Goal: Task Accomplishment & Management: Manage account settings

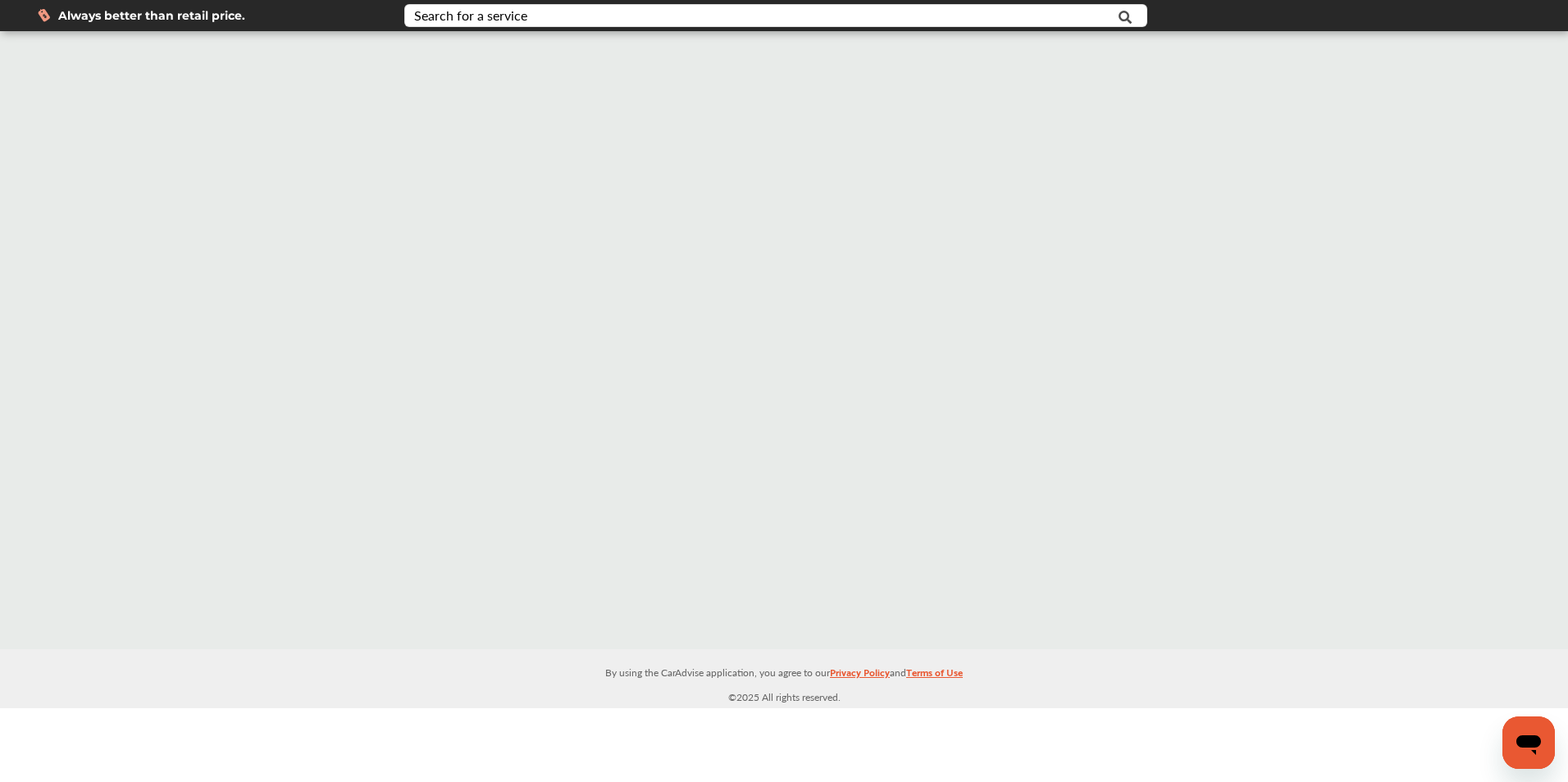
click at [661, 329] on div at bounding box center [784, 340] width 1568 height 618
click at [452, 14] on div "Search for a service" at bounding box center [470, 15] width 113 height 14
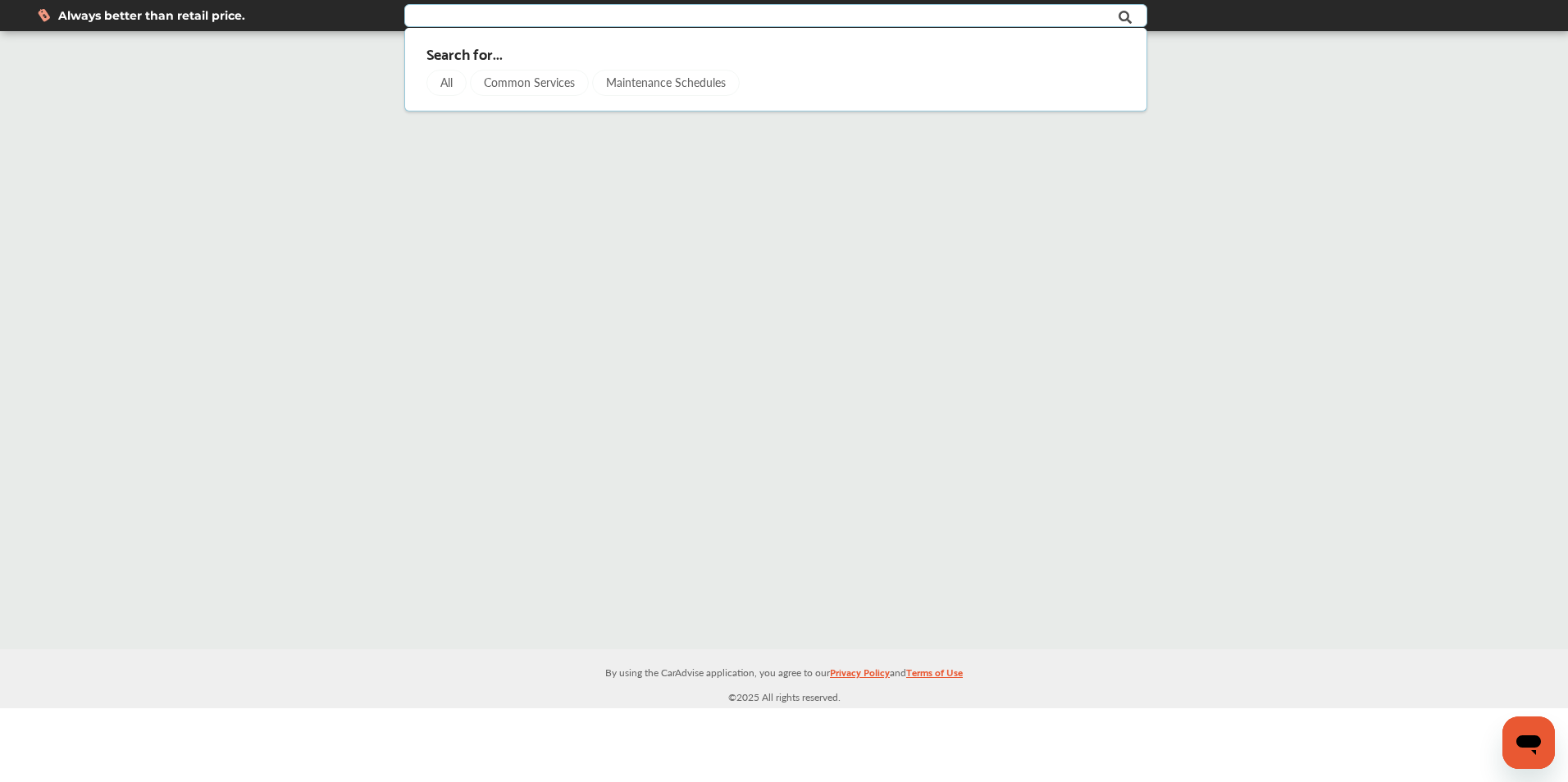
click at [453, 82] on div "All" at bounding box center [447, 82] width 41 height 26
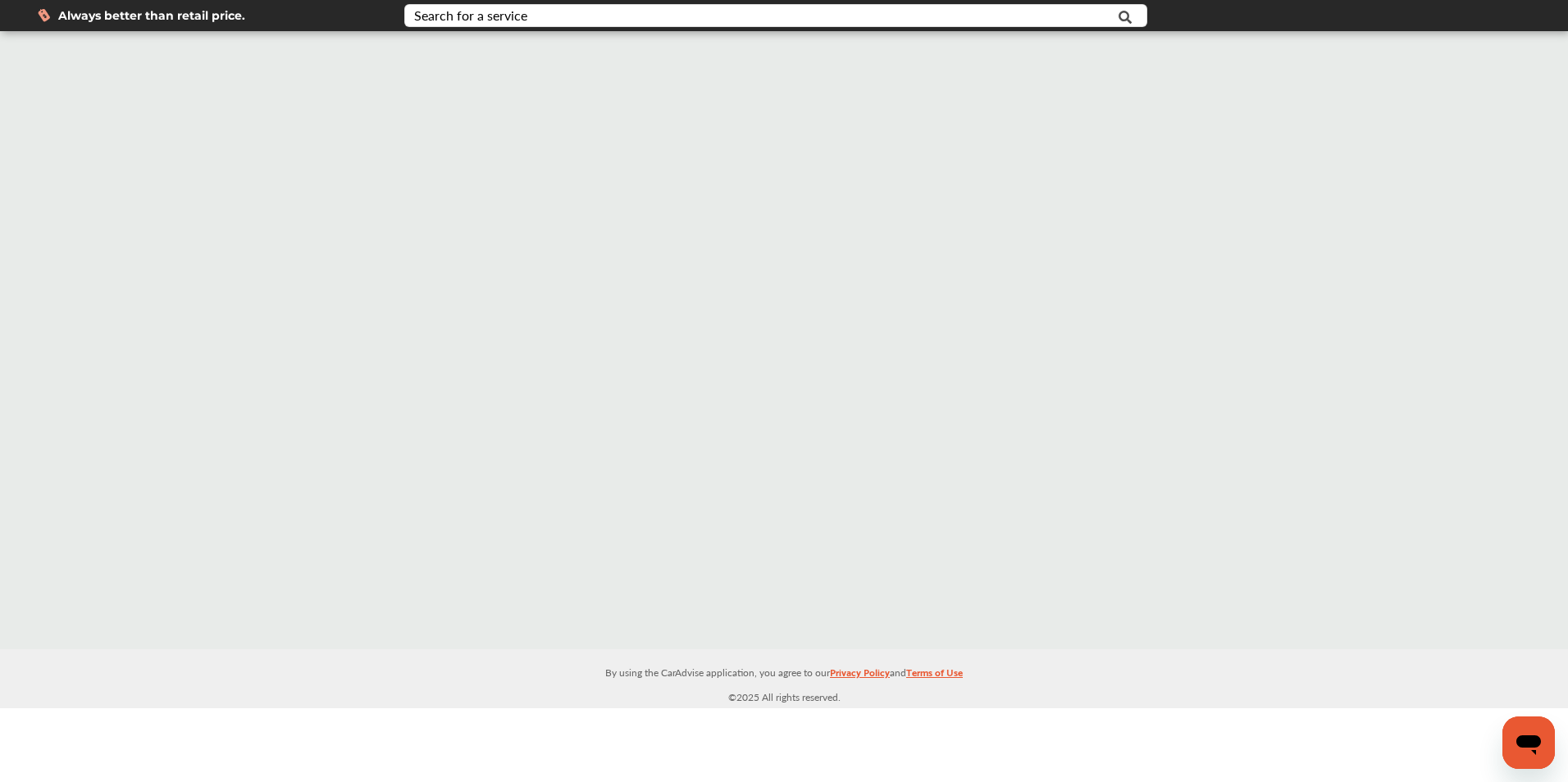
click at [1502, 727] on button "Open messaging window" at bounding box center [1528, 742] width 52 height 52
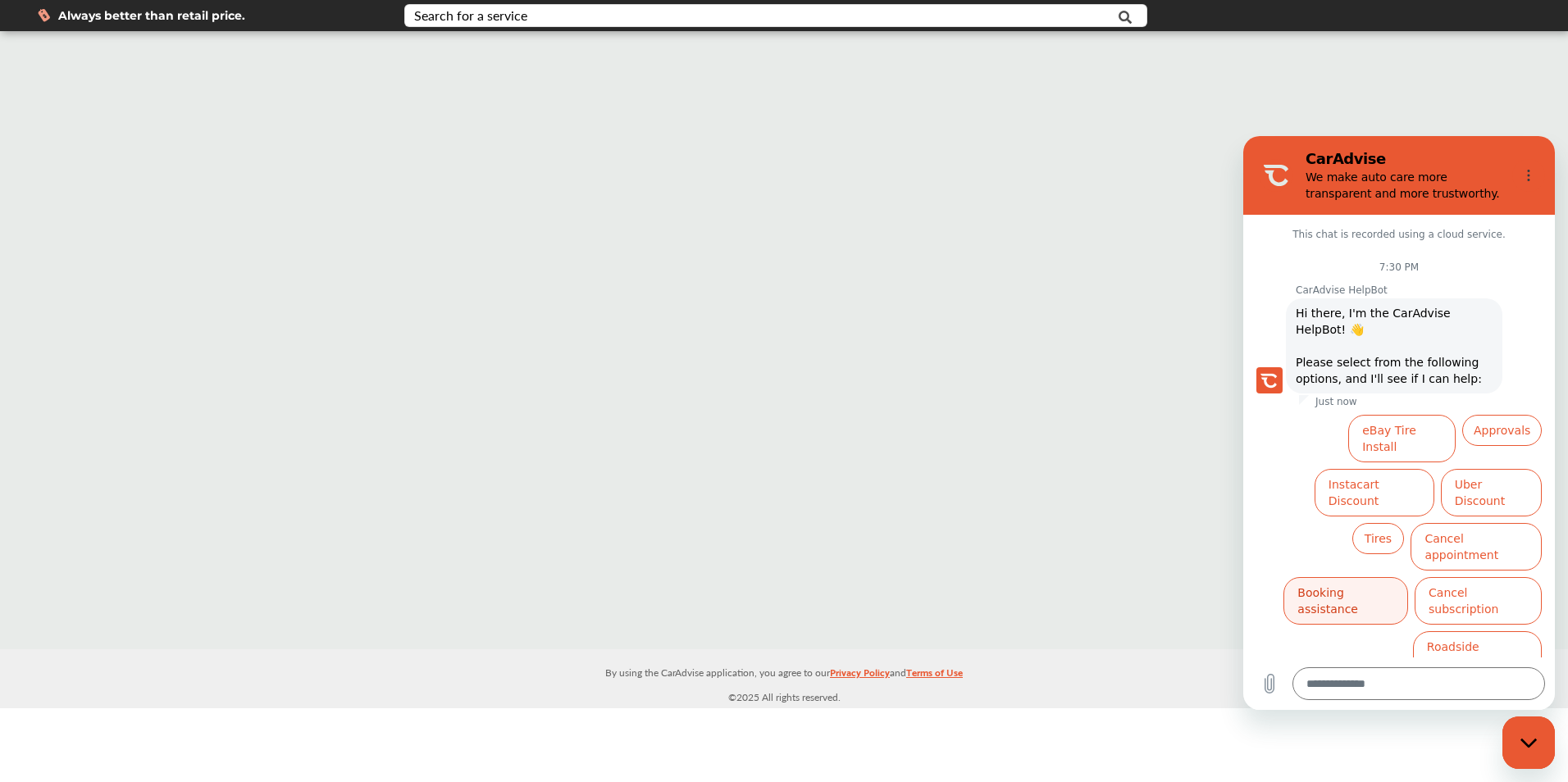
click at [1326, 577] on button "Booking assistance" at bounding box center [1345, 600] width 125 height 47
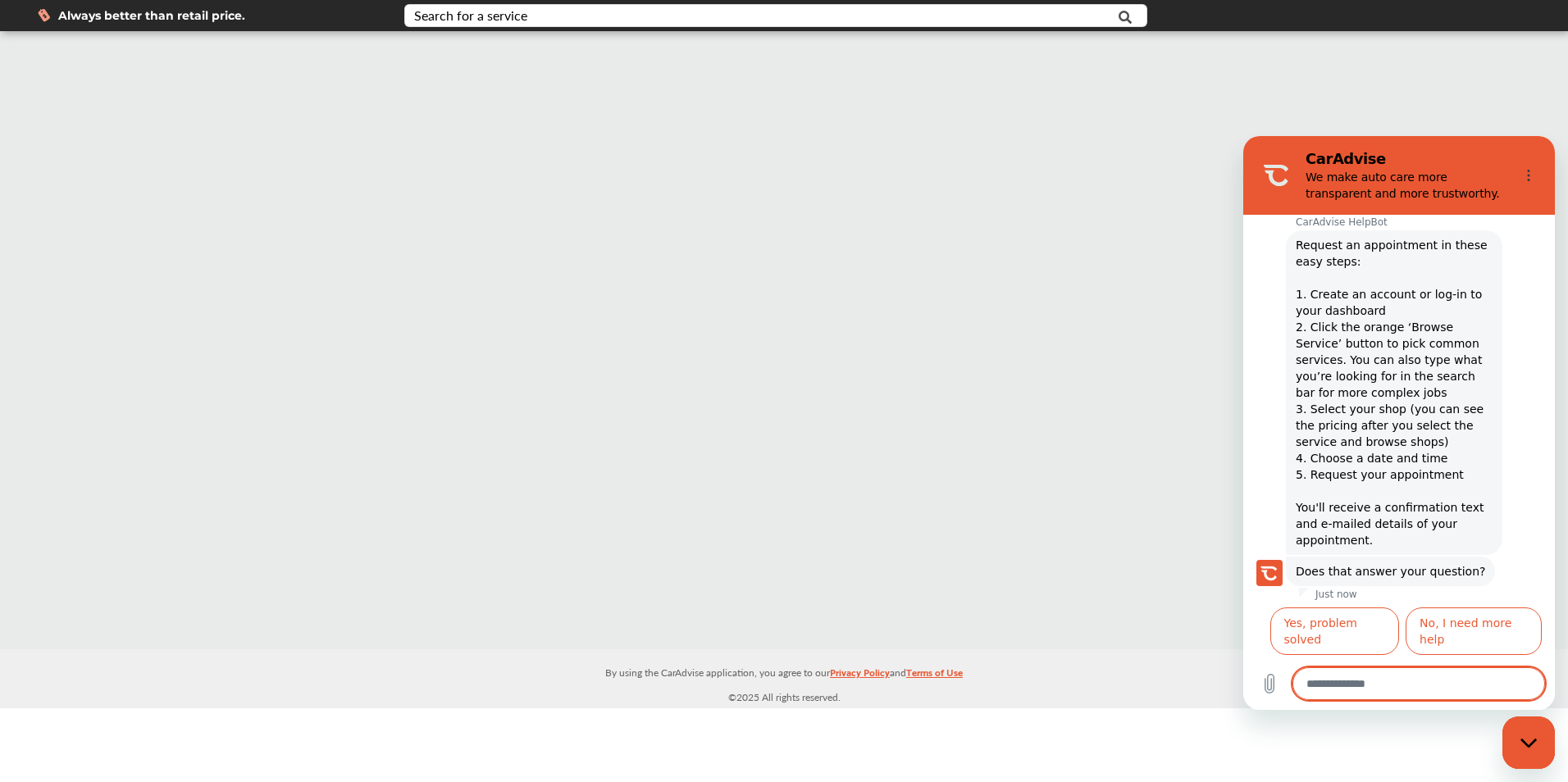
scroll to position [250, 0]
click at [1125, 222] on div at bounding box center [784, 340] width 1568 height 618
click at [211, 383] on div at bounding box center [784, 340] width 1568 height 618
click at [67, 14] on span "Always better than retail price." at bounding box center [152, 15] width 187 height 12
click at [498, 17] on div "Search for a service" at bounding box center [470, 15] width 113 height 14
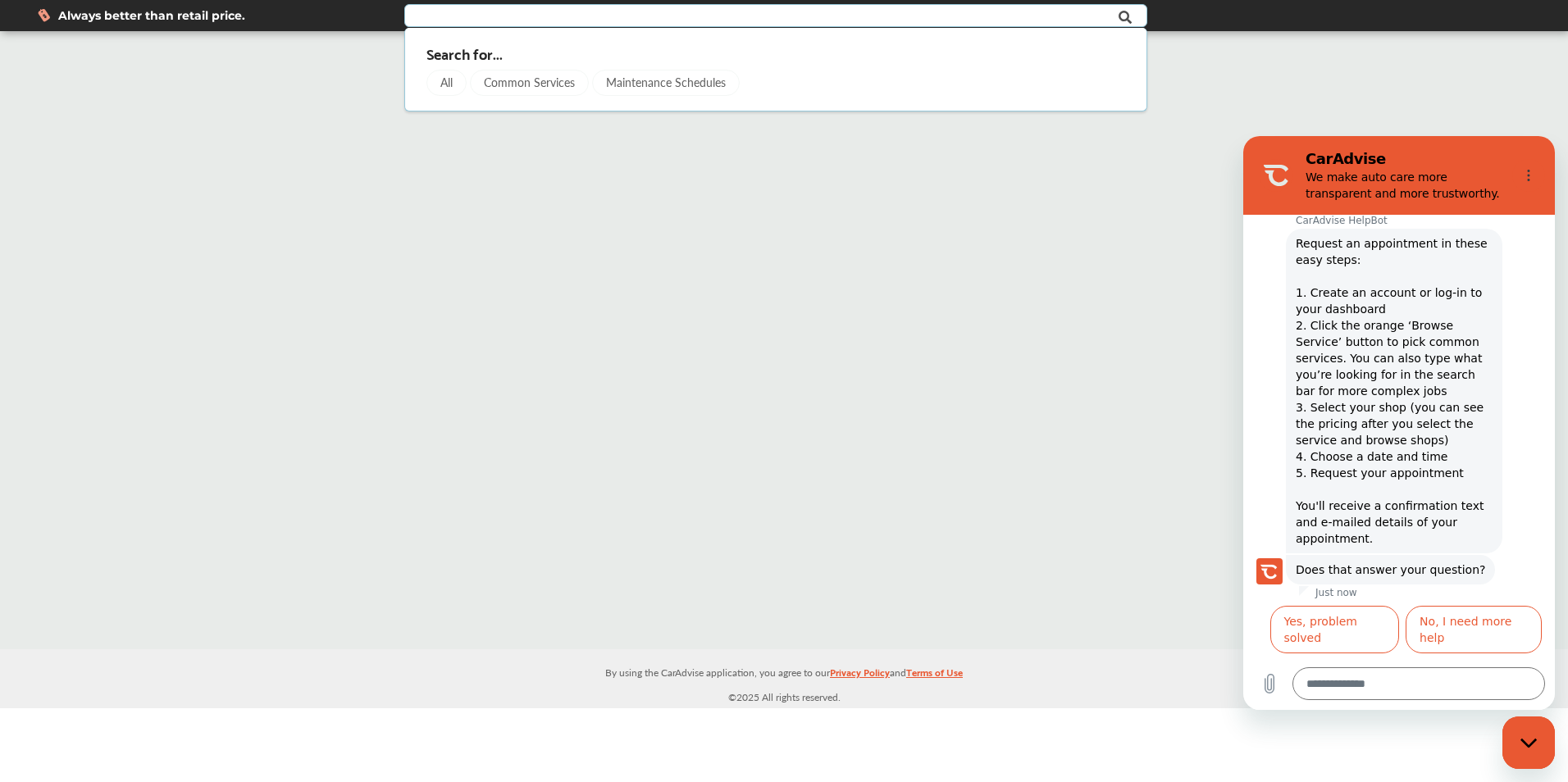
click at [527, 85] on div "Common Services" at bounding box center [529, 82] width 119 height 26
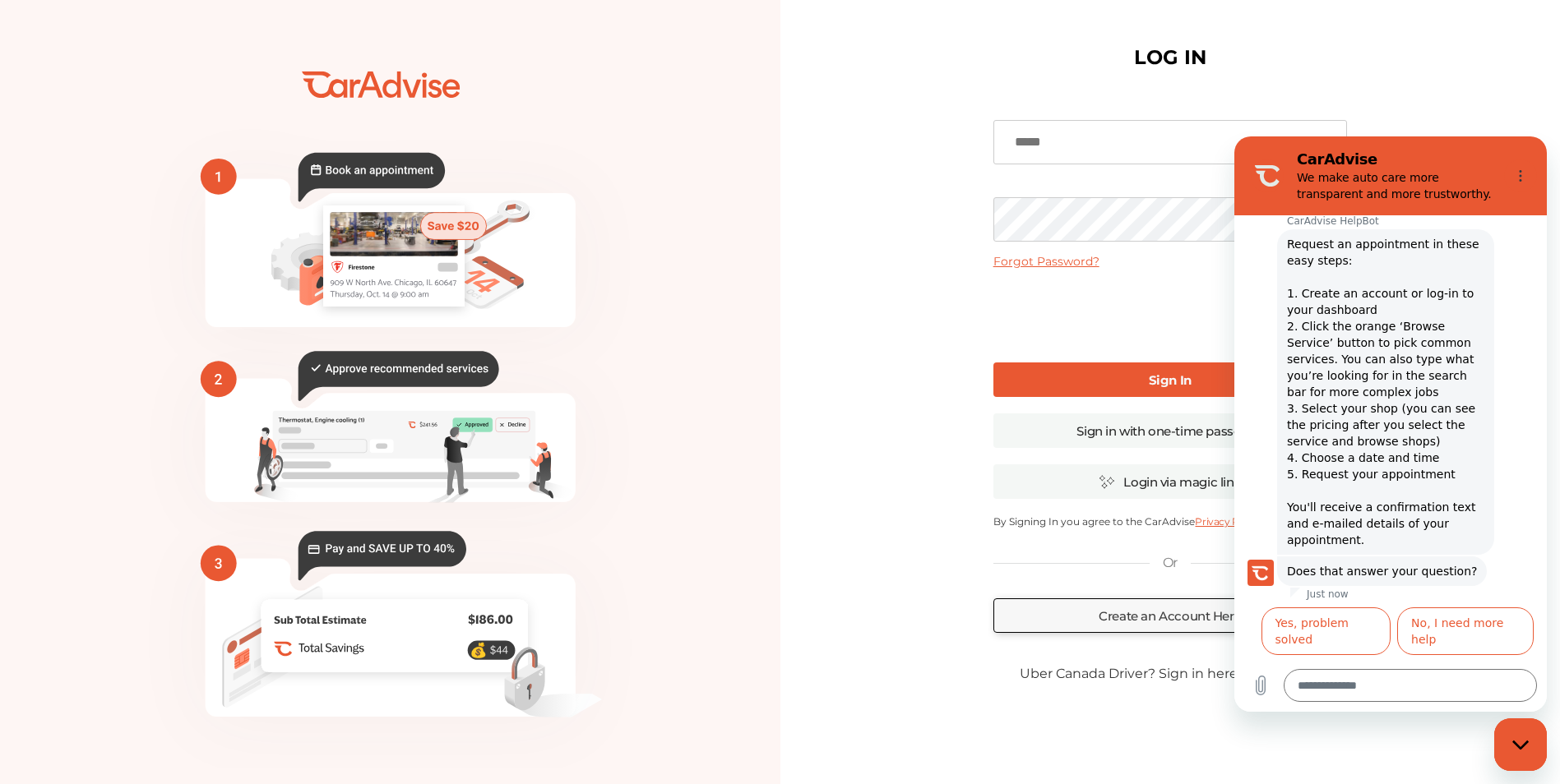
click at [1488, 77] on div "LOG IN Forgot Password? Sign In Sign in with one-time passcode Login via magic …" at bounding box center [1171, 400] width 780 height 800
click at [1523, 179] on icon "Options menu" at bounding box center [1521, 176] width 14 height 14
click at [1482, 92] on div "LOG IN Forgot Password? Sign In Sign in with one-time passcode Login via magic …" at bounding box center [1171, 400] width 780 height 800
click at [1516, 739] on icon "Close messaging window" at bounding box center [1521, 744] width 17 height 11
type textarea "*"
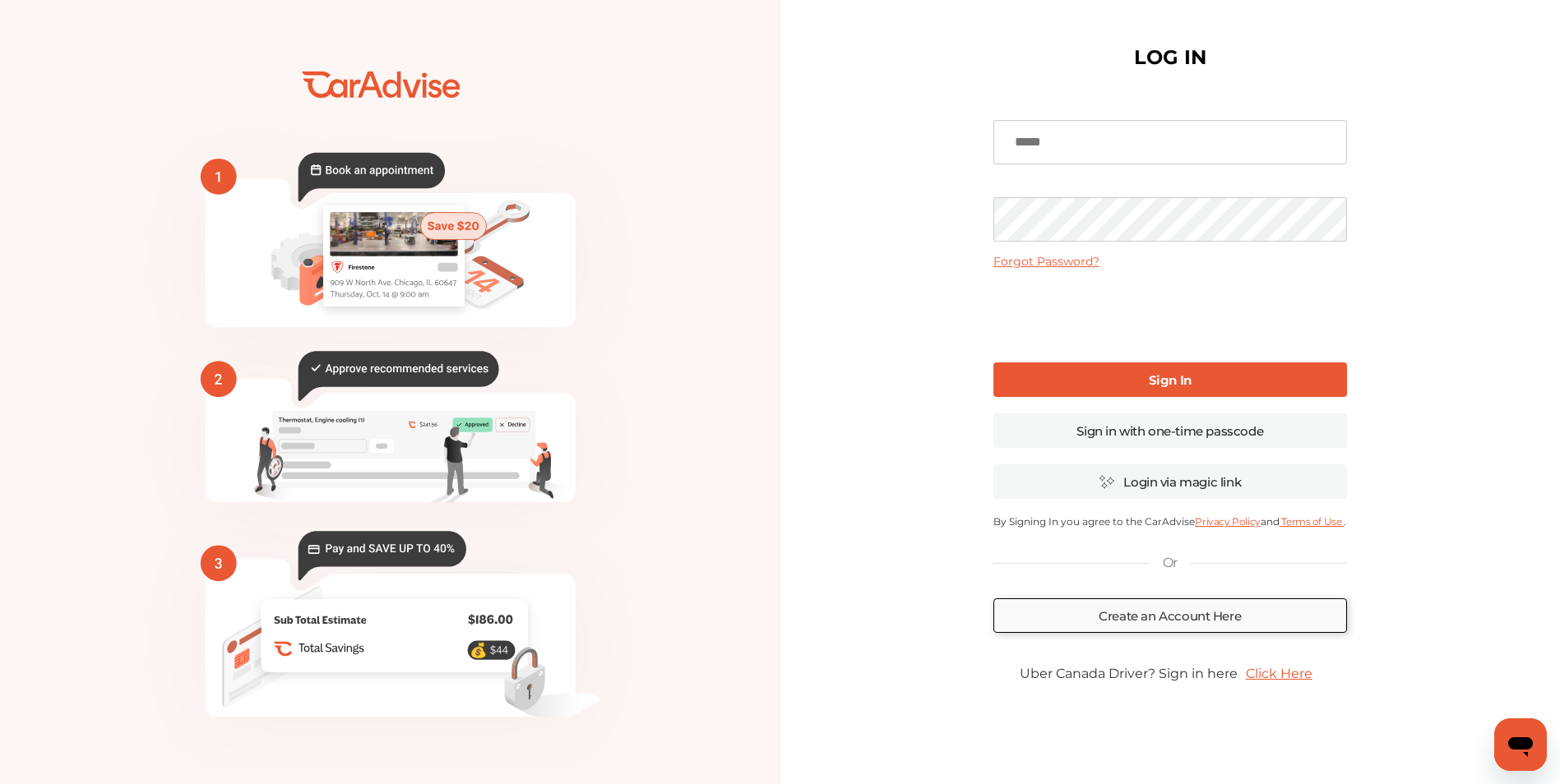
click at [1185, 624] on link "Create an Account Here" at bounding box center [1170, 616] width 353 height 35
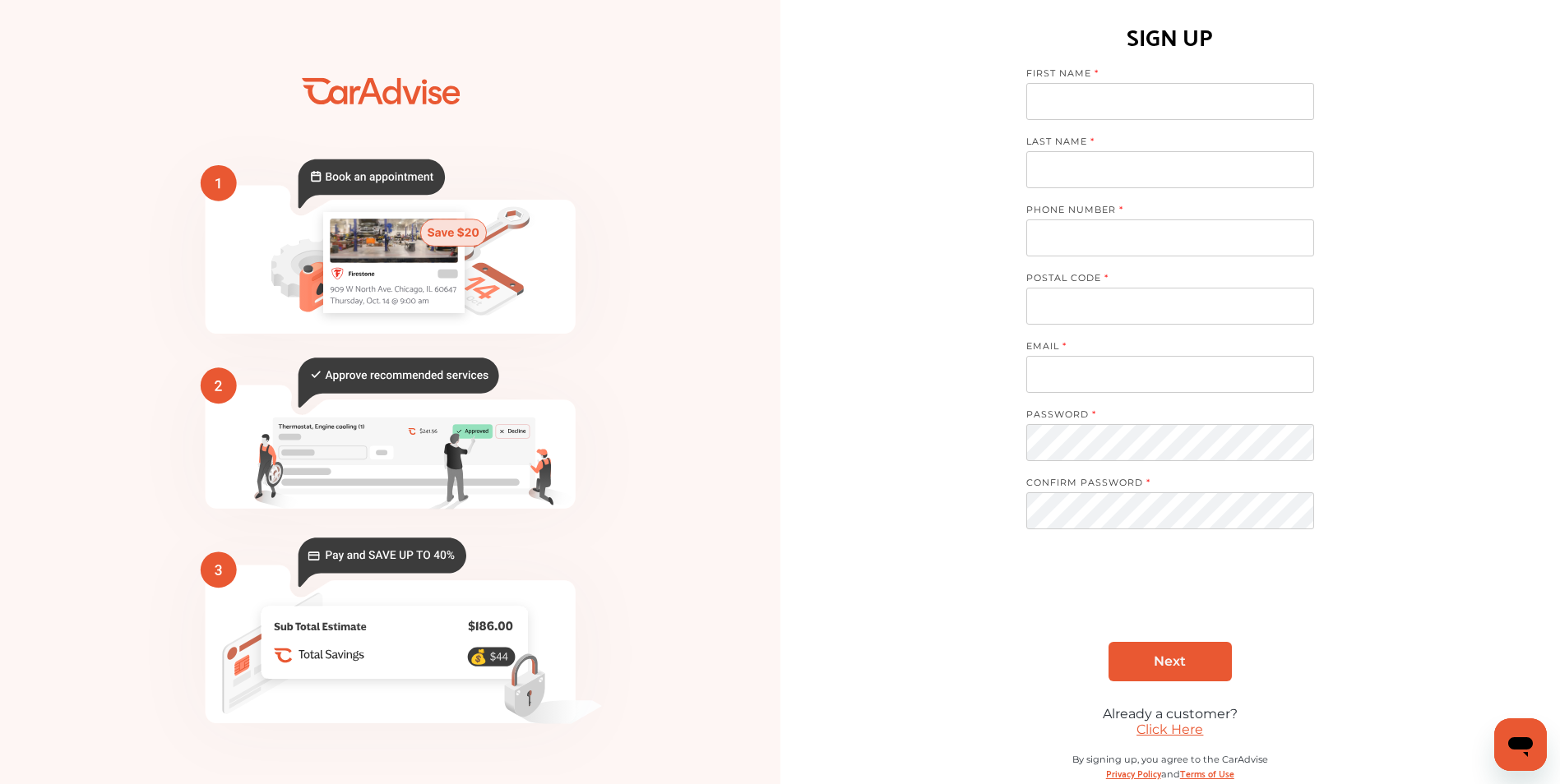
click at [1104, 105] on input at bounding box center [1170, 102] width 288 height 37
type input "**********"
type input "*****"
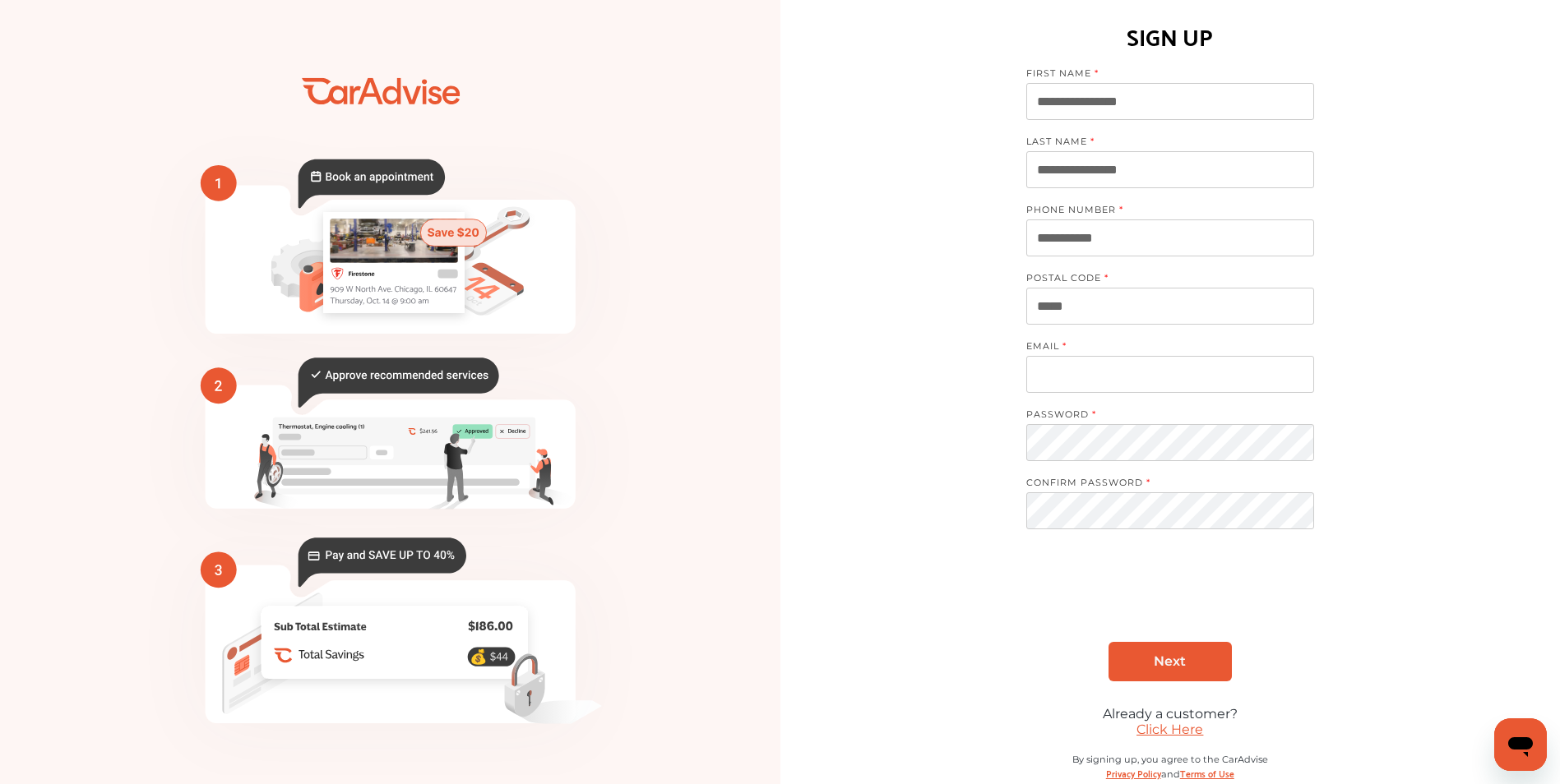
type input "**********"
click at [1189, 662] on link "Next" at bounding box center [1170, 661] width 123 height 40
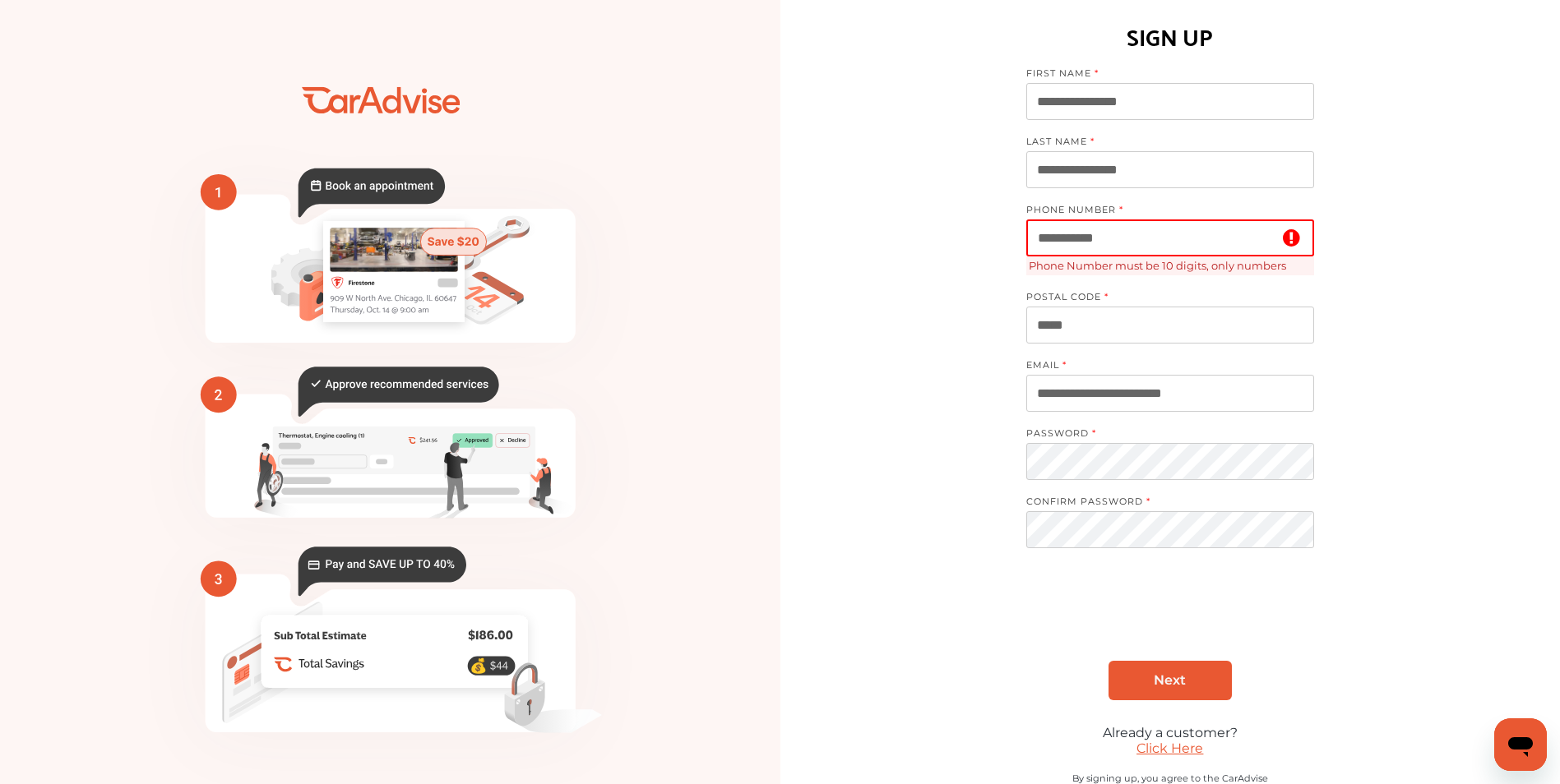
drag, startPoint x: 1159, startPoint y: 244, endPoint x: 700, endPoint y: 217, distance: 459.8
click at [700, 217] on div "💰" at bounding box center [780, 416] width 1560 height 832
click at [1206, 223] on input "**********" at bounding box center [1170, 238] width 288 height 37
type input "*"
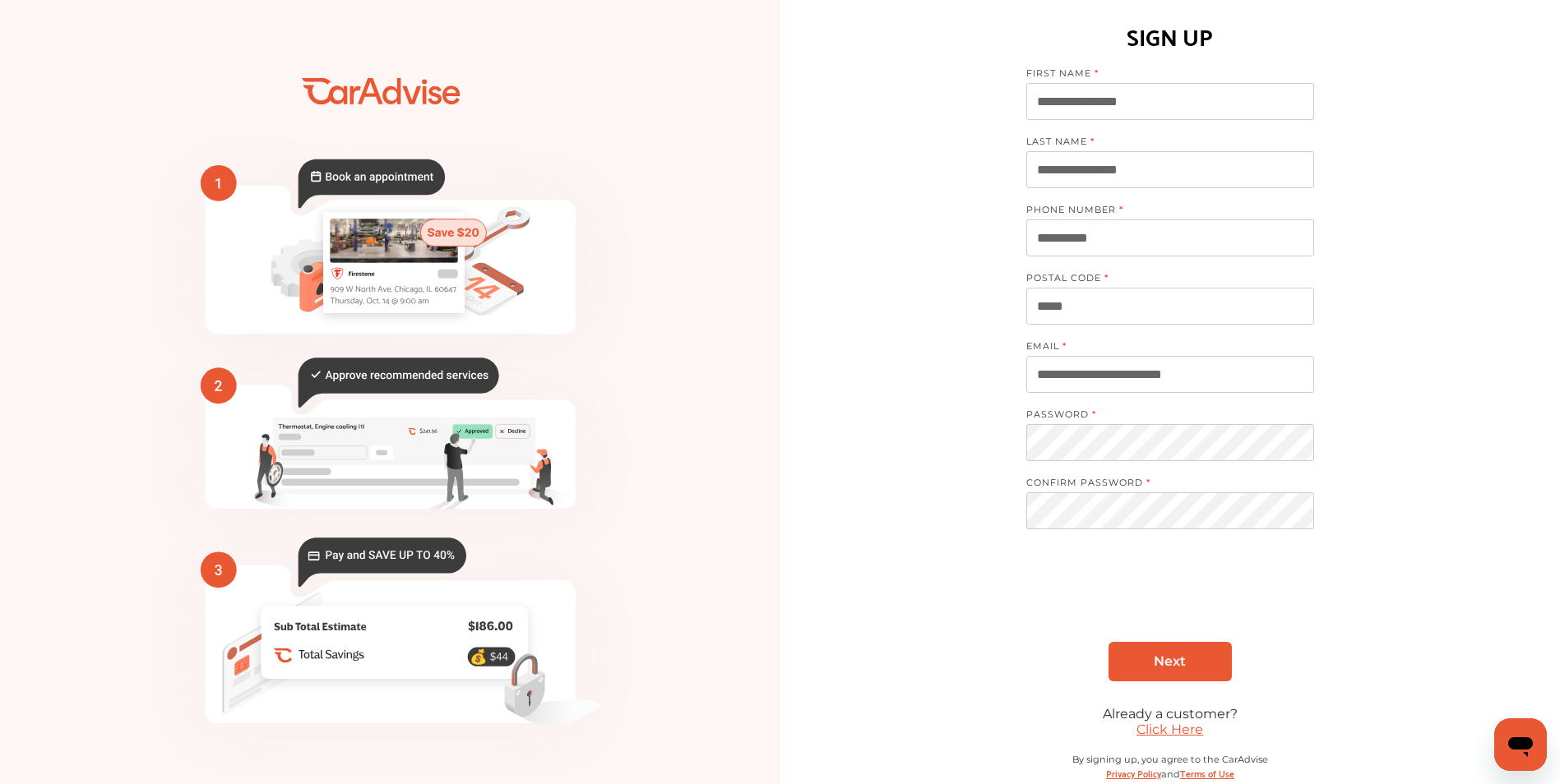
type input "**********"
click at [943, 426] on div "**********" at bounding box center [1171, 407] width 780 height 814
click at [1170, 657] on span "Next" at bounding box center [1170, 661] width 32 height 15
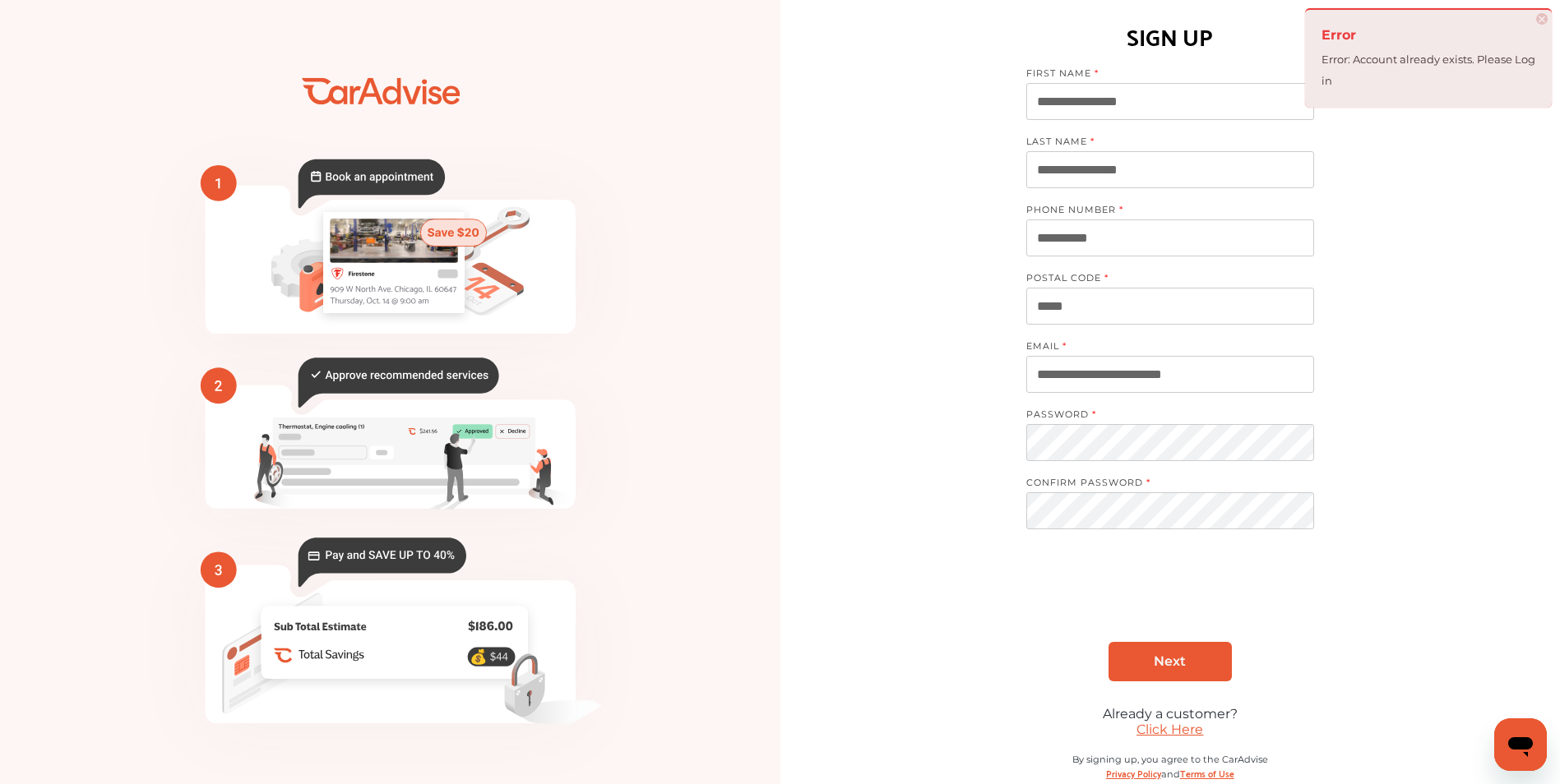
click at [1540, 15] on span "×" at bounding box center [1543, 19] width 12 height 12
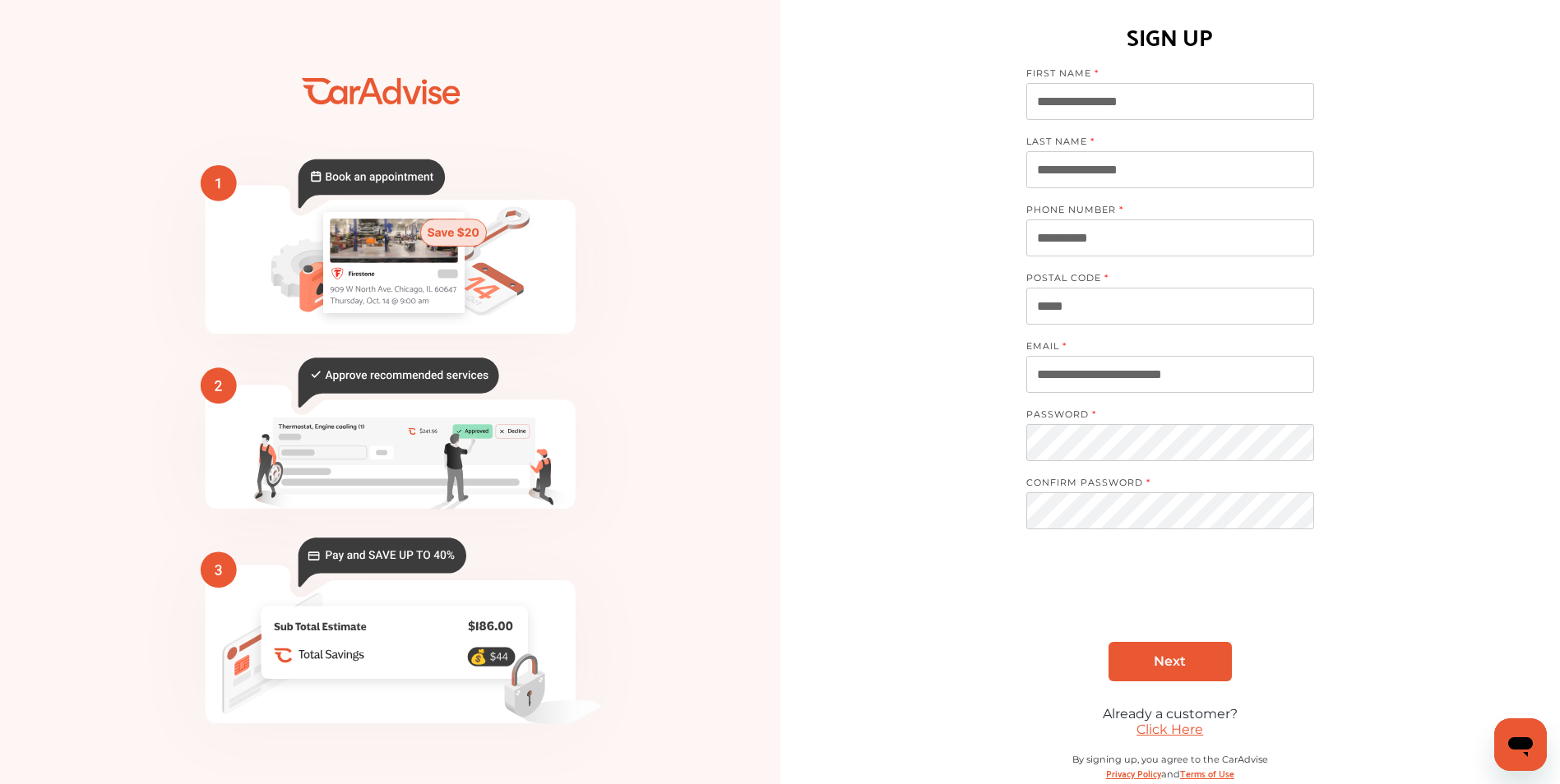
click at [1204, 733] on link "Click Here" at bounding box center [1170, 730] width 67 height 15
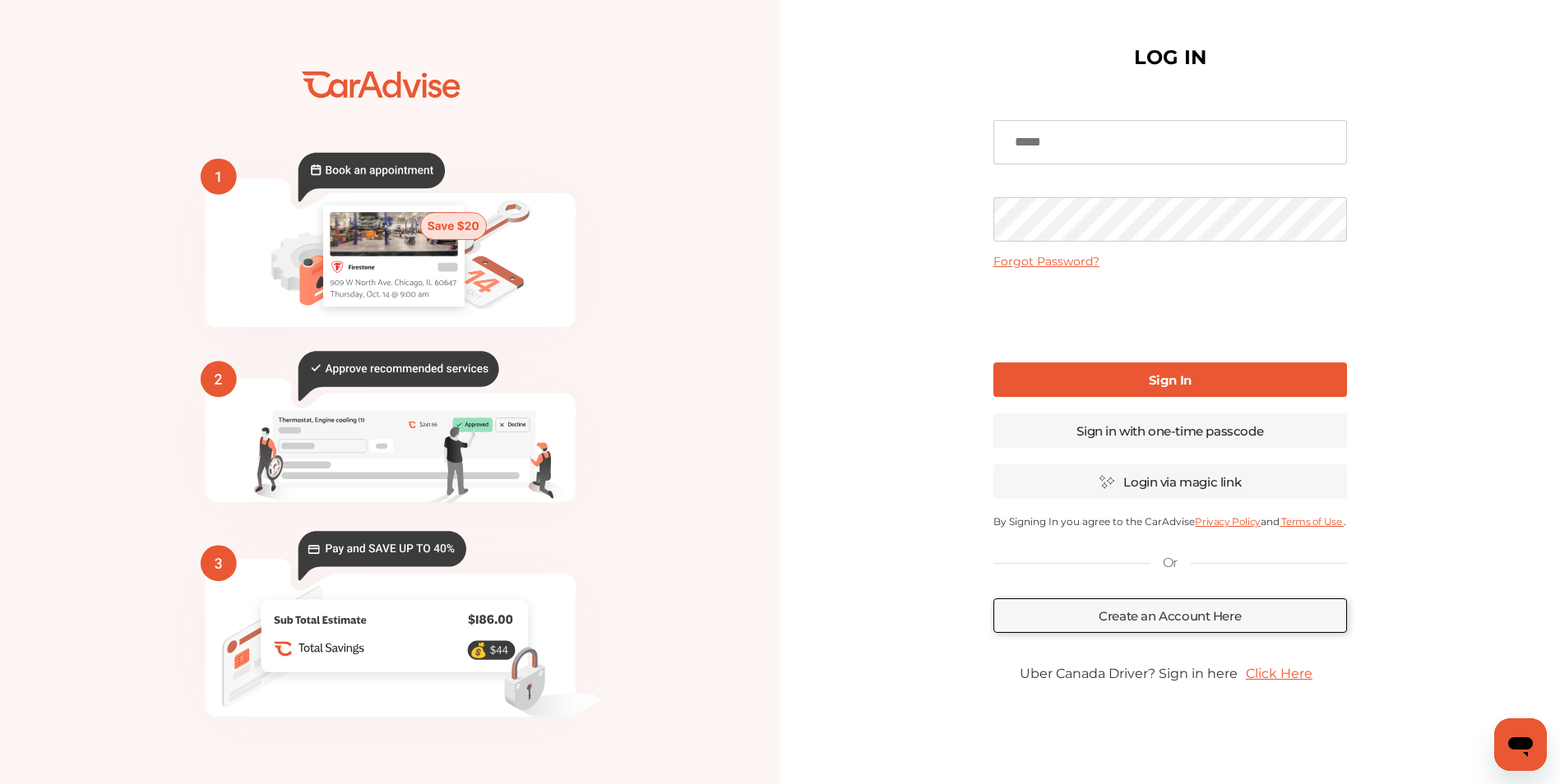
click at [1124, 137] on input at bounding box center [1170, 142] width 353 height 45
type input "**********"
click at [1105, 375] on link "Sign In" at bounding box center [1170, 380] width 353 height 35
click at [1165, 390] on link "Sign In" at bounding box center [1170, 380] width 353 height 35
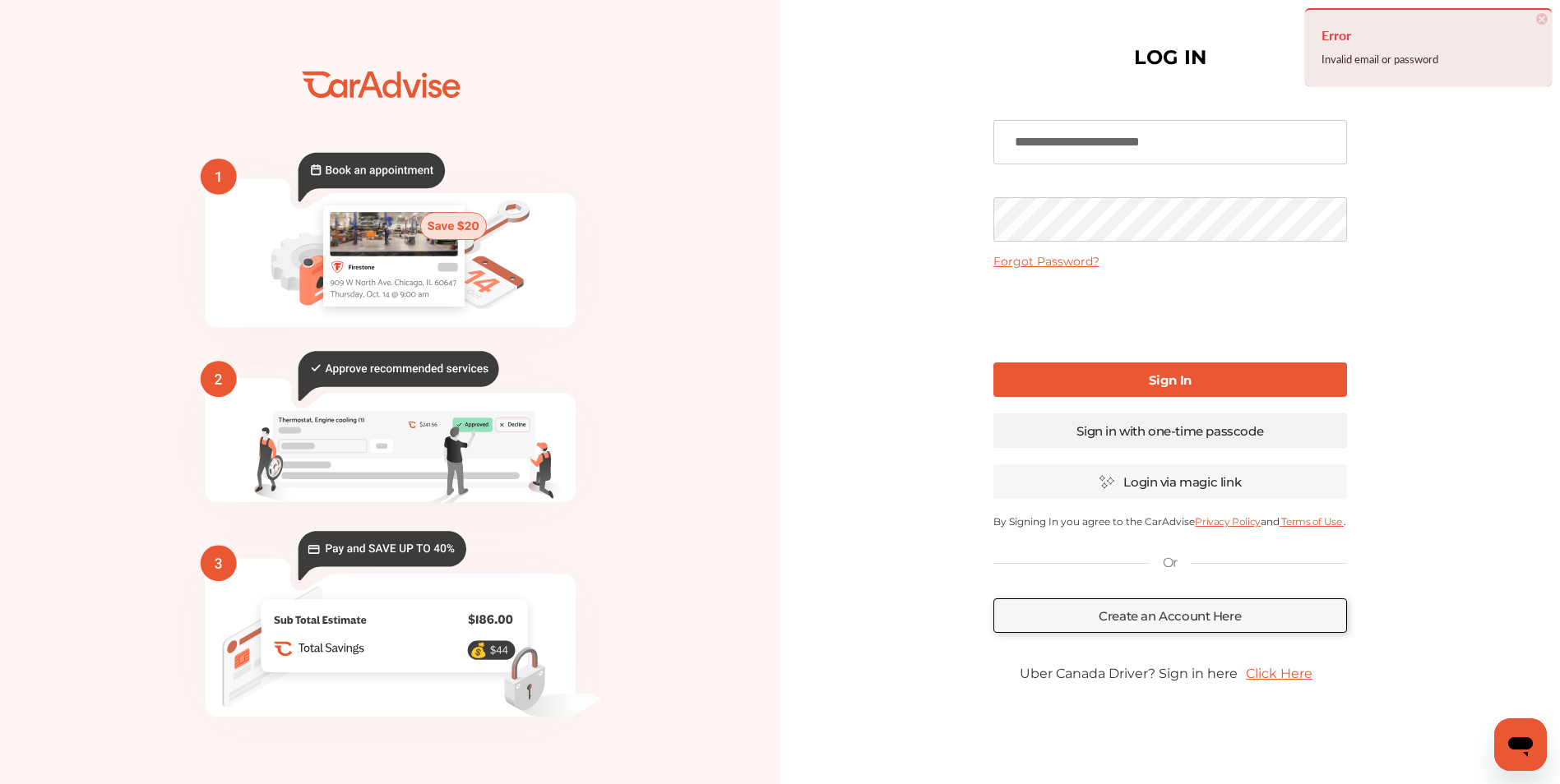
click at [1221, 440] on link "Sign in with one-time passcode" at bounding box center [1170, 431] width 353 height 35
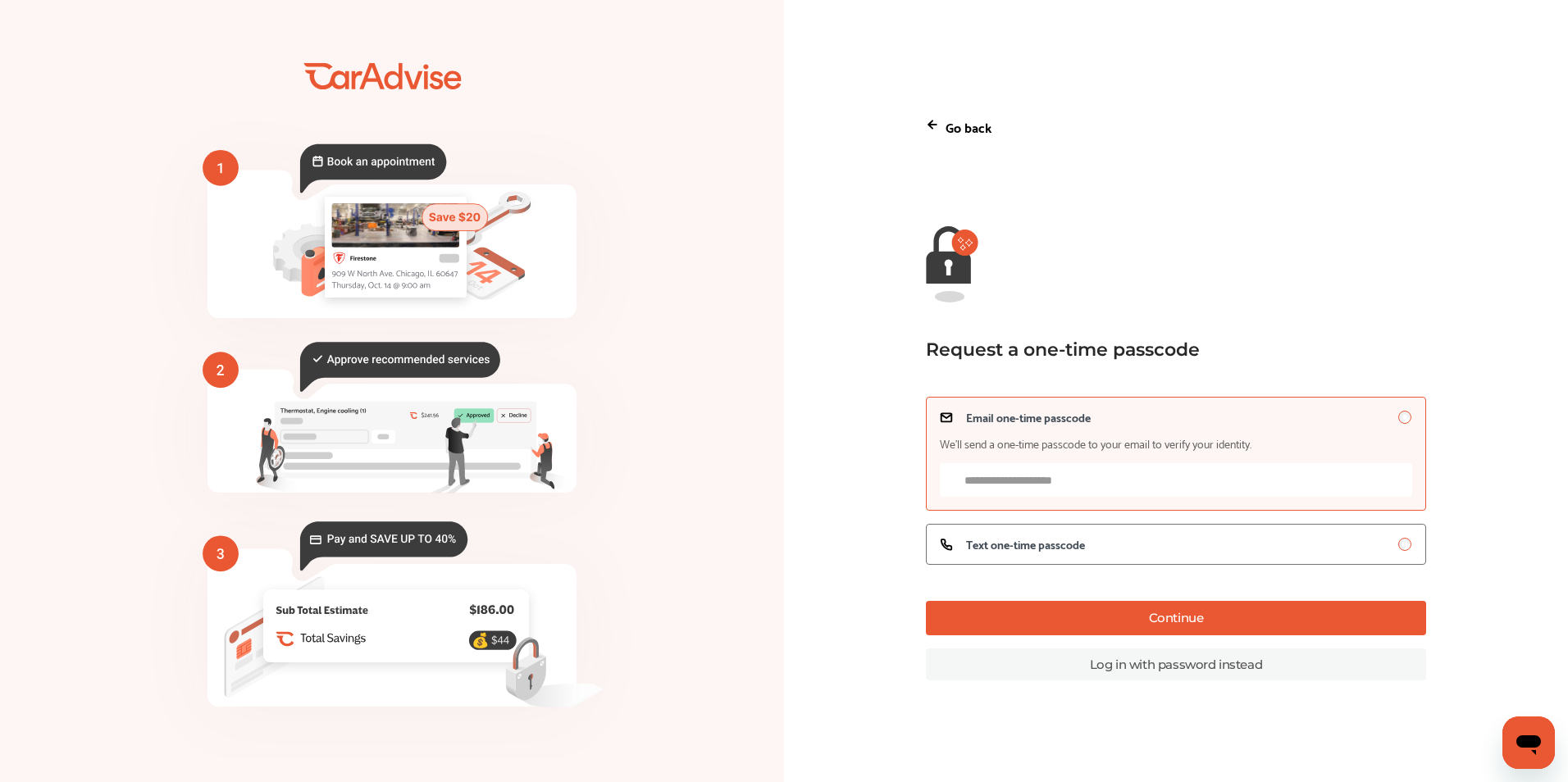
click at [982, 473] on input "Email one-time passcode We’ll send a one-time passcode to your email to verify …" at bounding box center [1176, 480] width 473 height 34
type input "*"
click at [1018, 551] on span "Text one-time passcode" at bounding box center [1025, 545] width 119 height 14
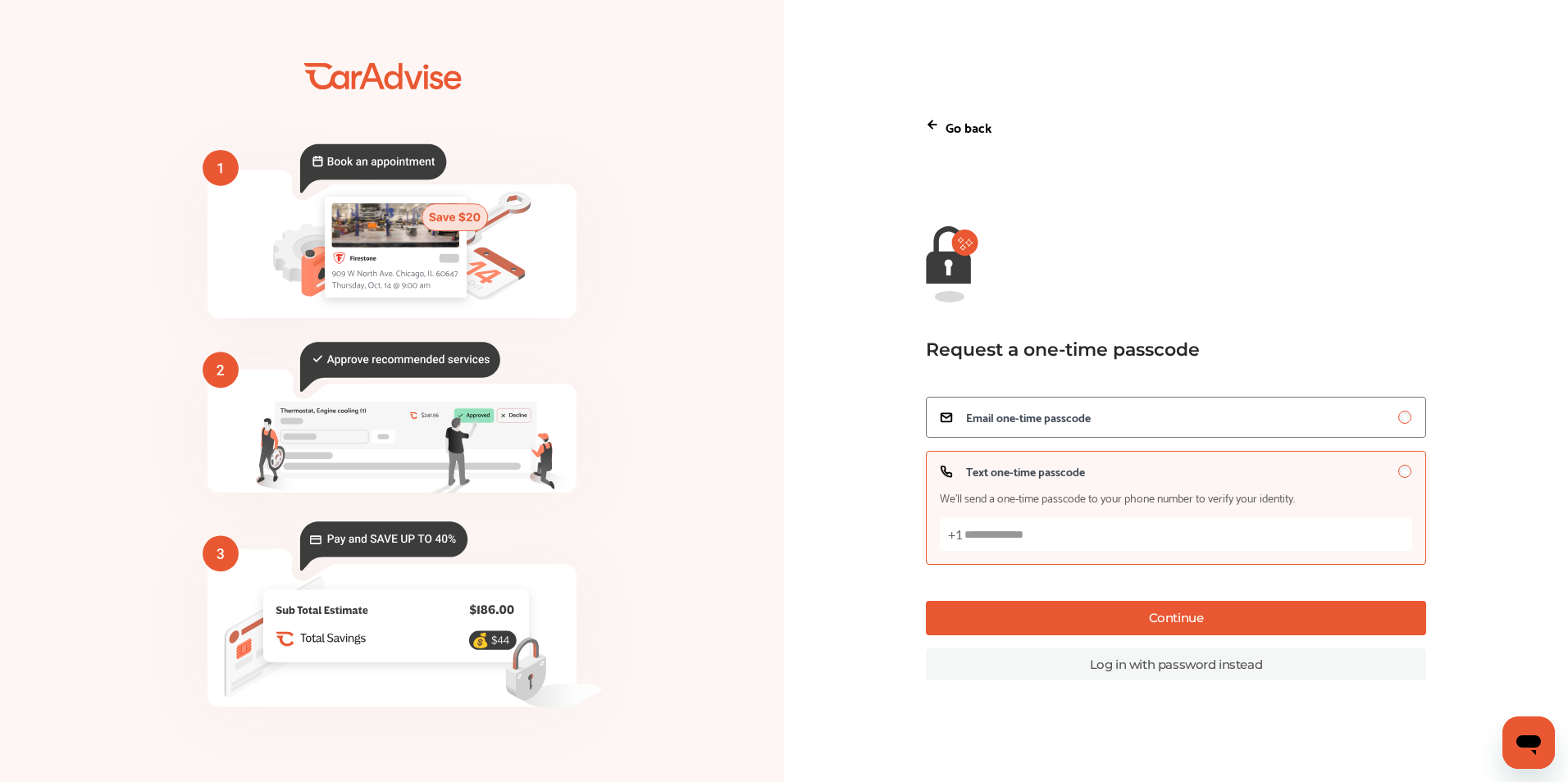
click at [1052, 526] on input "Text one-time passcode We’ll send a one-time passcode to your phone number to v…" at bounding box center [1176, 534] width 473 height 34
type input "**********"
click at [1094, 620] on button "Continue" at bounding box center [1176, 619] width 501 height 35
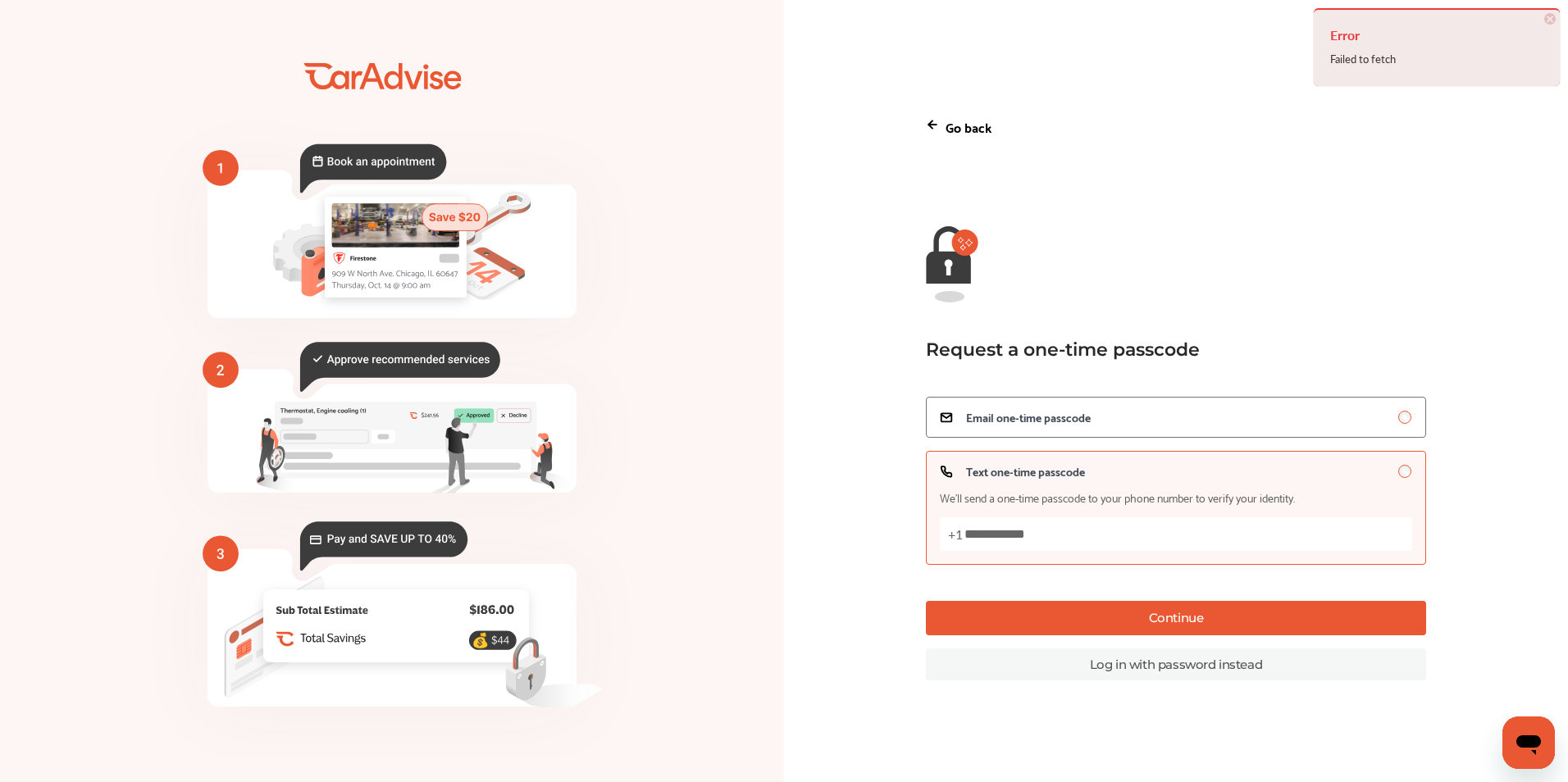
click at [1544, 10] on div "Error Failed to fetch × Dismiss" at bounding box center [1437, 46] width 246 height 78
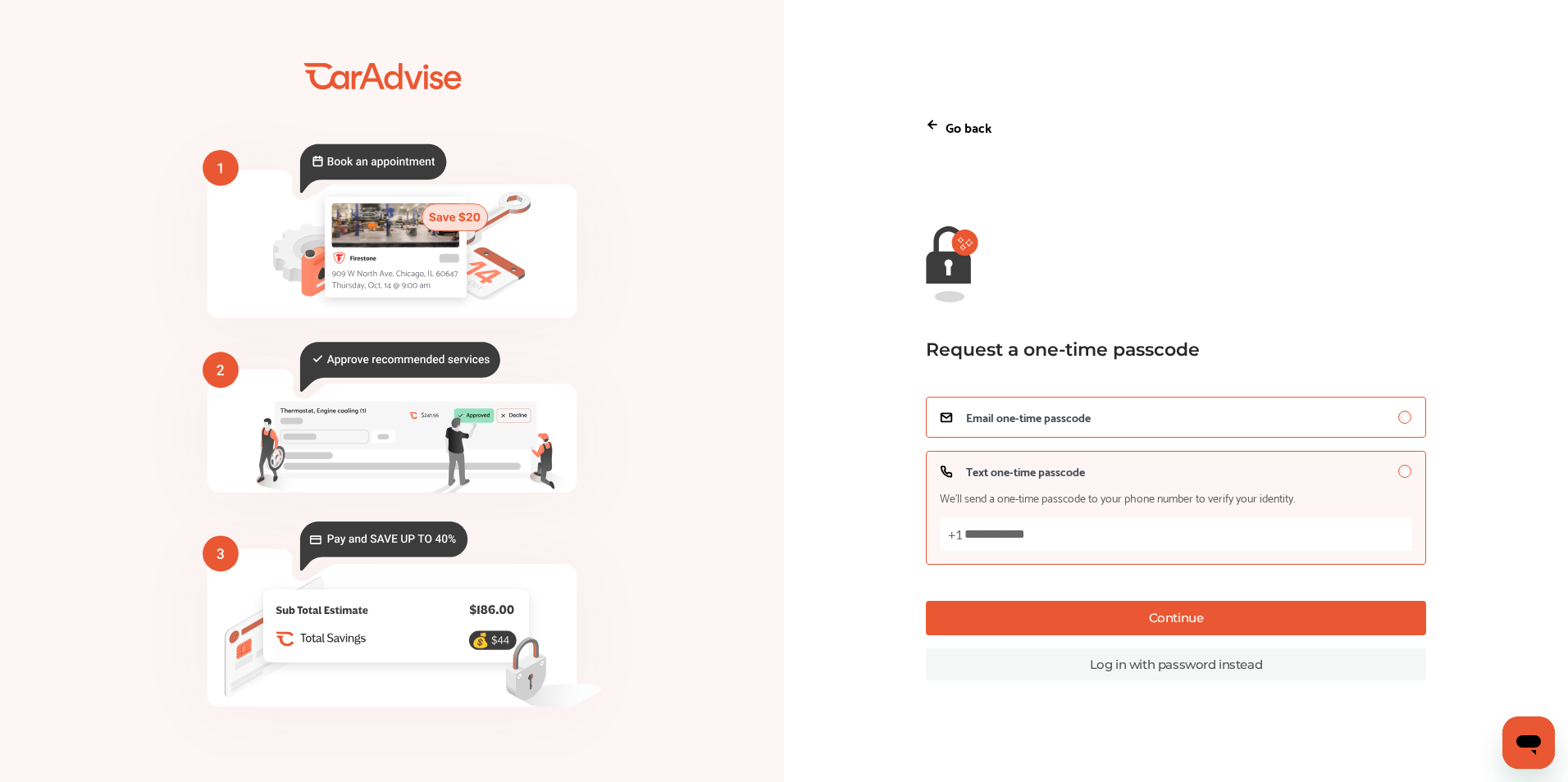
click at [1146, 411] on div "Email one-time passcode" at bounding box center [1176, 418] width 473 height 14
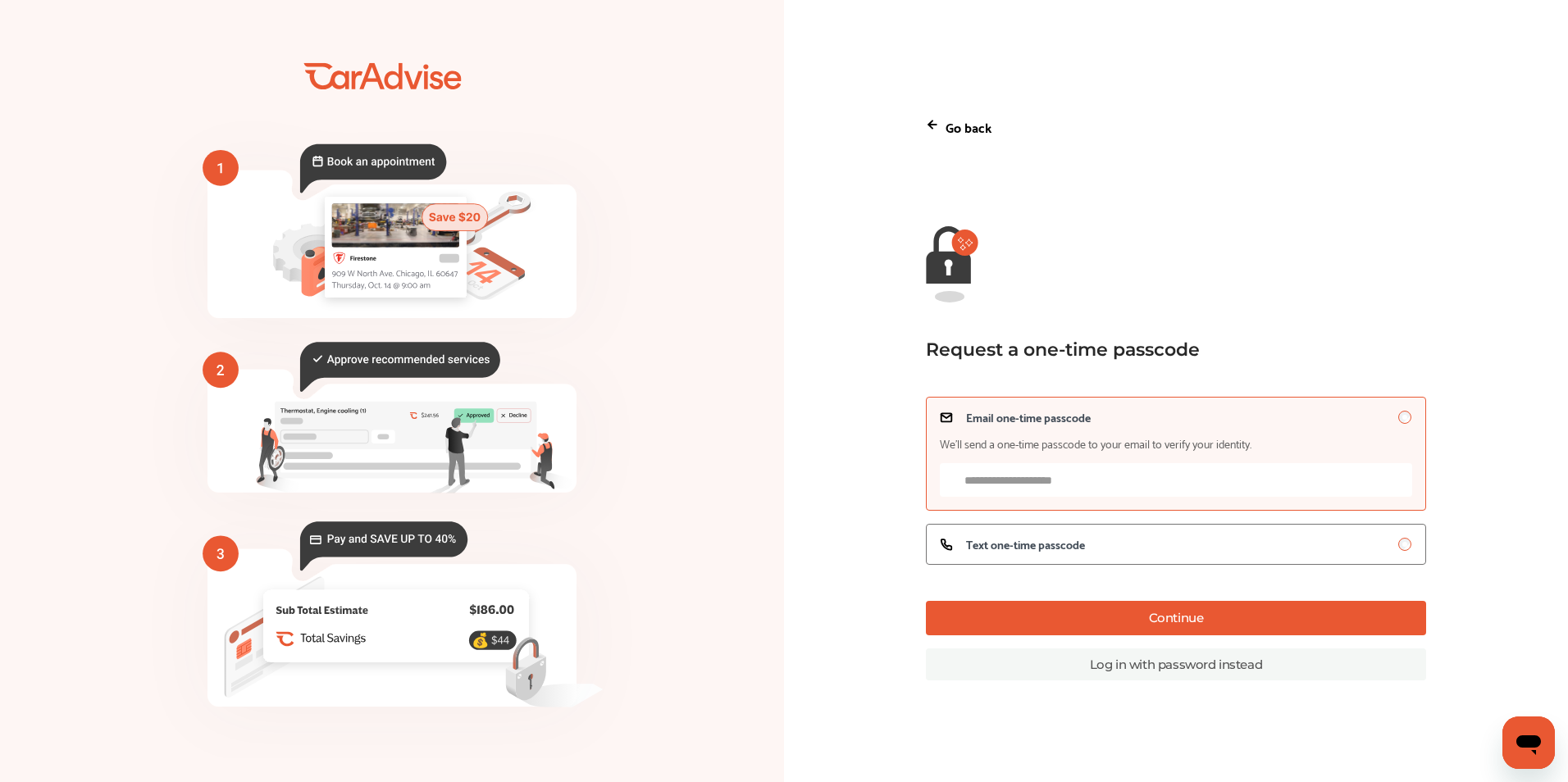
click at [1019, 480] on input "Email one-time passcode We’ll send a one-time passcode to your email to verify …" at bounding box center [1176, 480] width 473 height 34
type input "**********"
click at [1065, 609] on button "Continue" at bounding box center [1176, 619] width 501 height 35
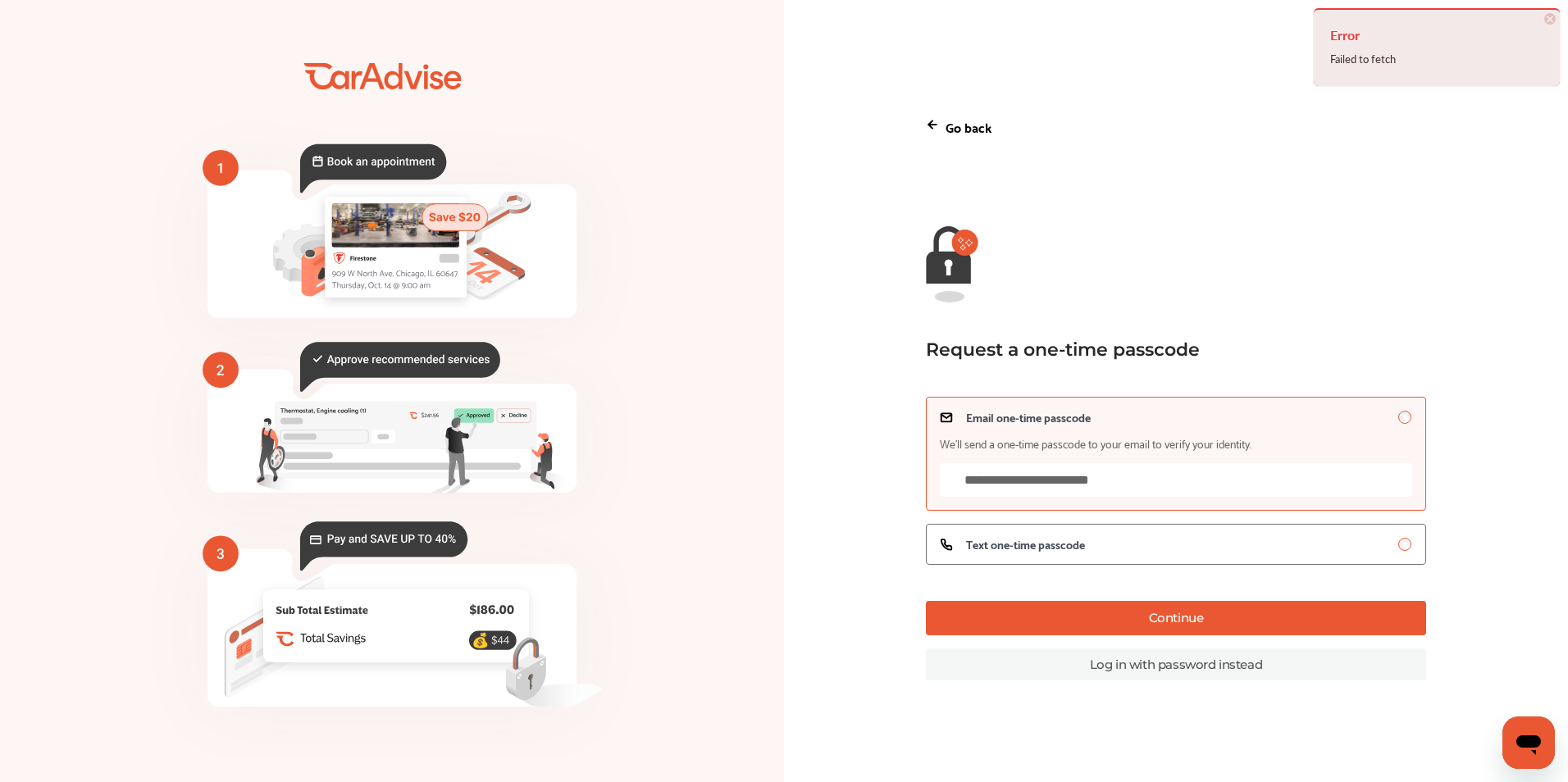
drag, startPoint x: 1549, startPoint y: 19, endPoint x: 1537, endPoint y: 63, distance: 45.6
click at [1548, 19] on span "×" at bounding box center [1550, 19] width 12 height 12
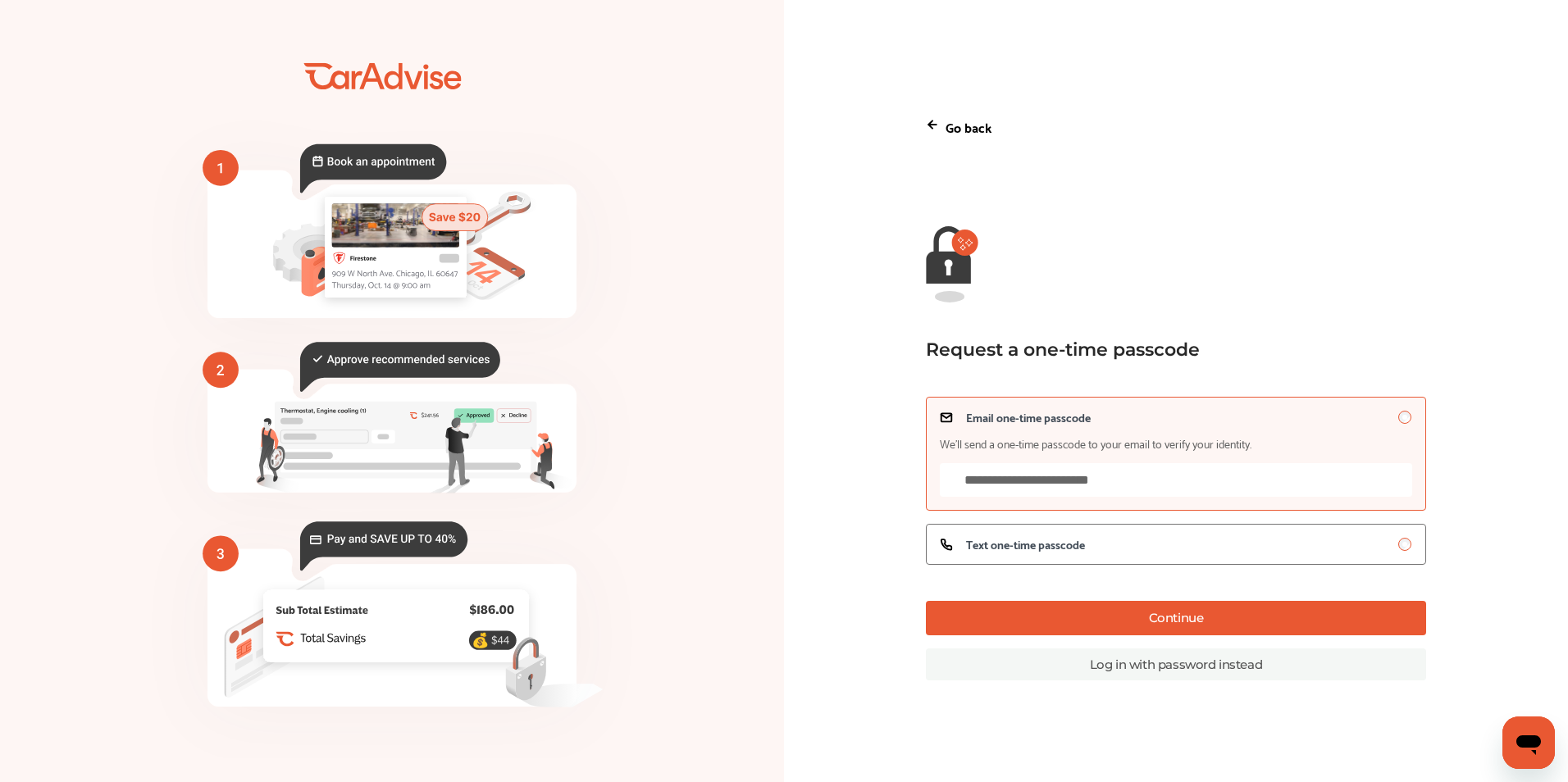
click at [1227, 661] on link "Log in with password instead" at bounding box center [1176, 664] width 501 height 32
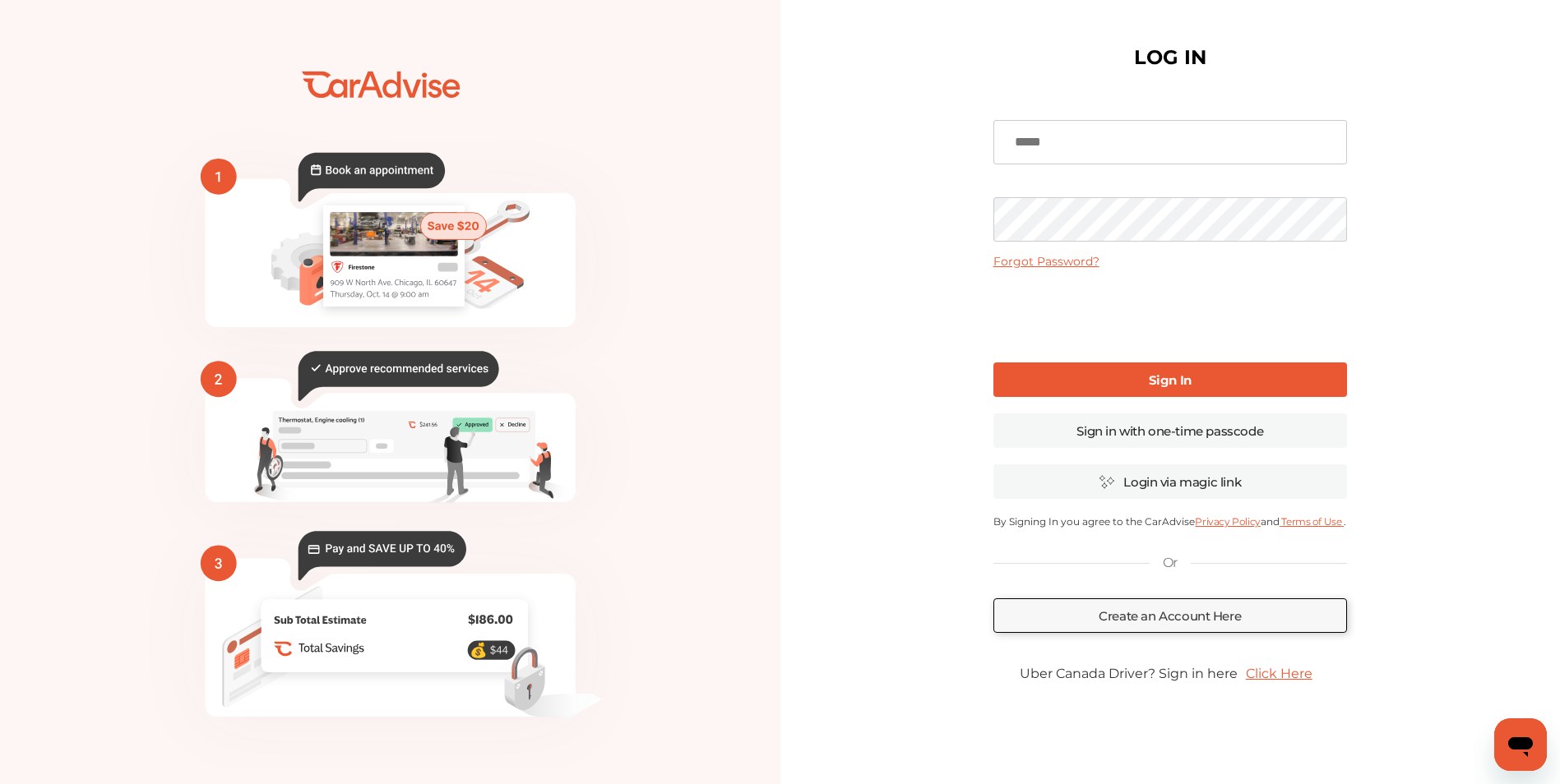
click at [1063, 264] on link "Forgot Password?" at bounding box center [1047, 260] width 107 height 15
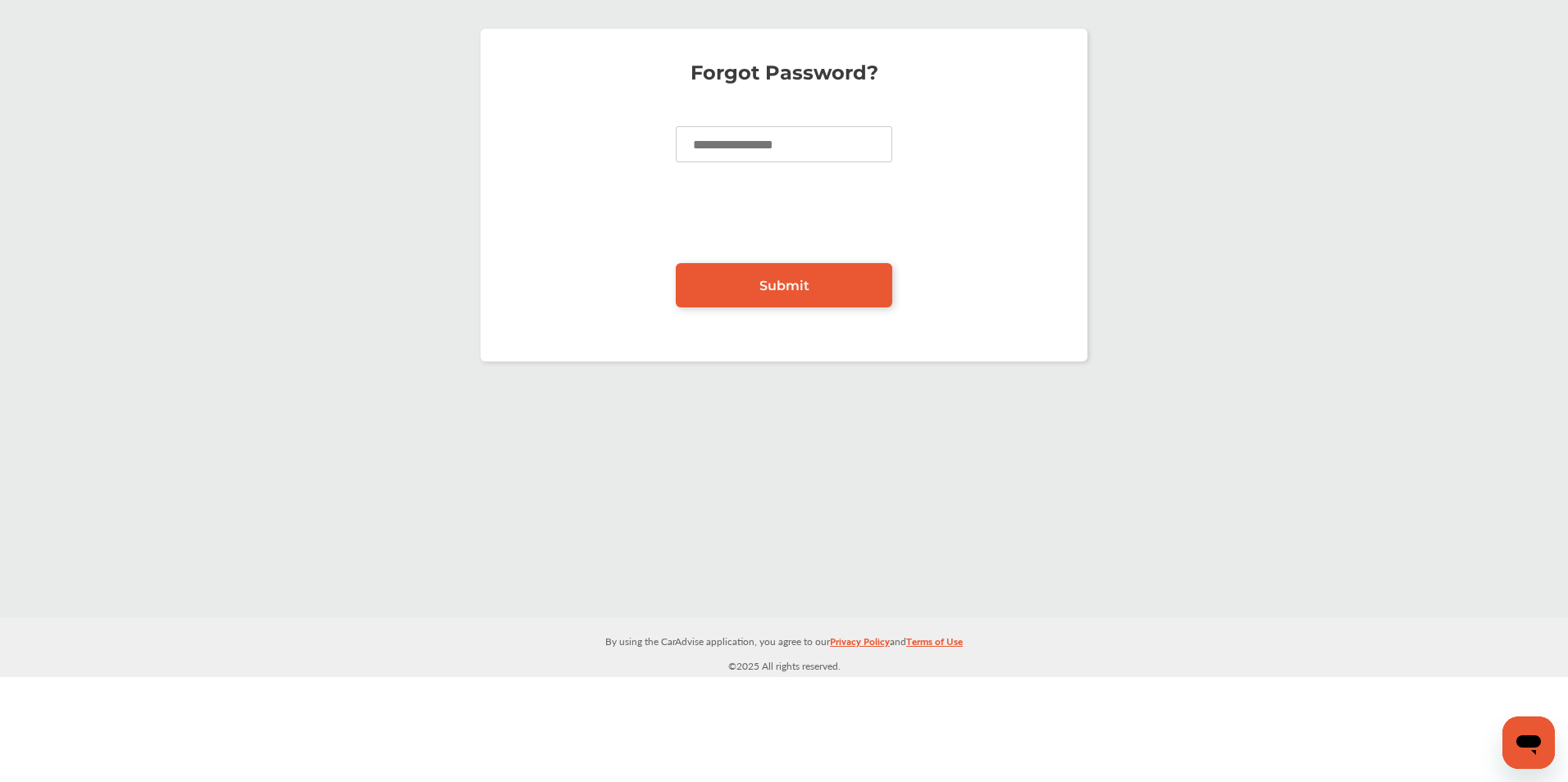
click at [791, 150] on input at bounding box center [784, 144] width 216 height 36
type input "**********"
click at [763, 296] on link "Submit" at bounding box center [784, 286] width 216 height 44
click at [749, 275] on link "Submit" at bounding box center [784, 286] width 216 height 44
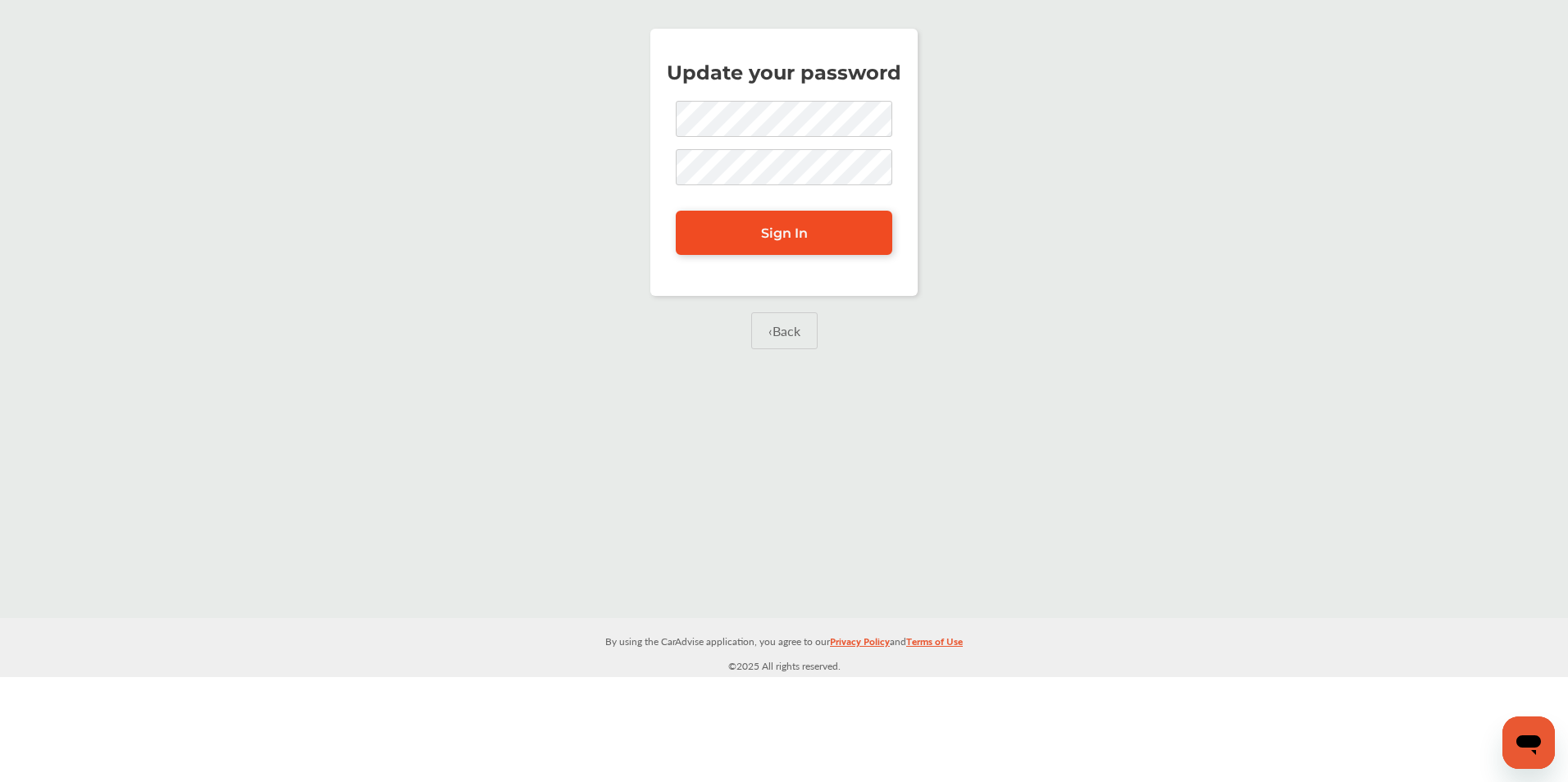
click at [764, 229] on span "Sign In" at bounding box center [784, 234] width 46 height 15
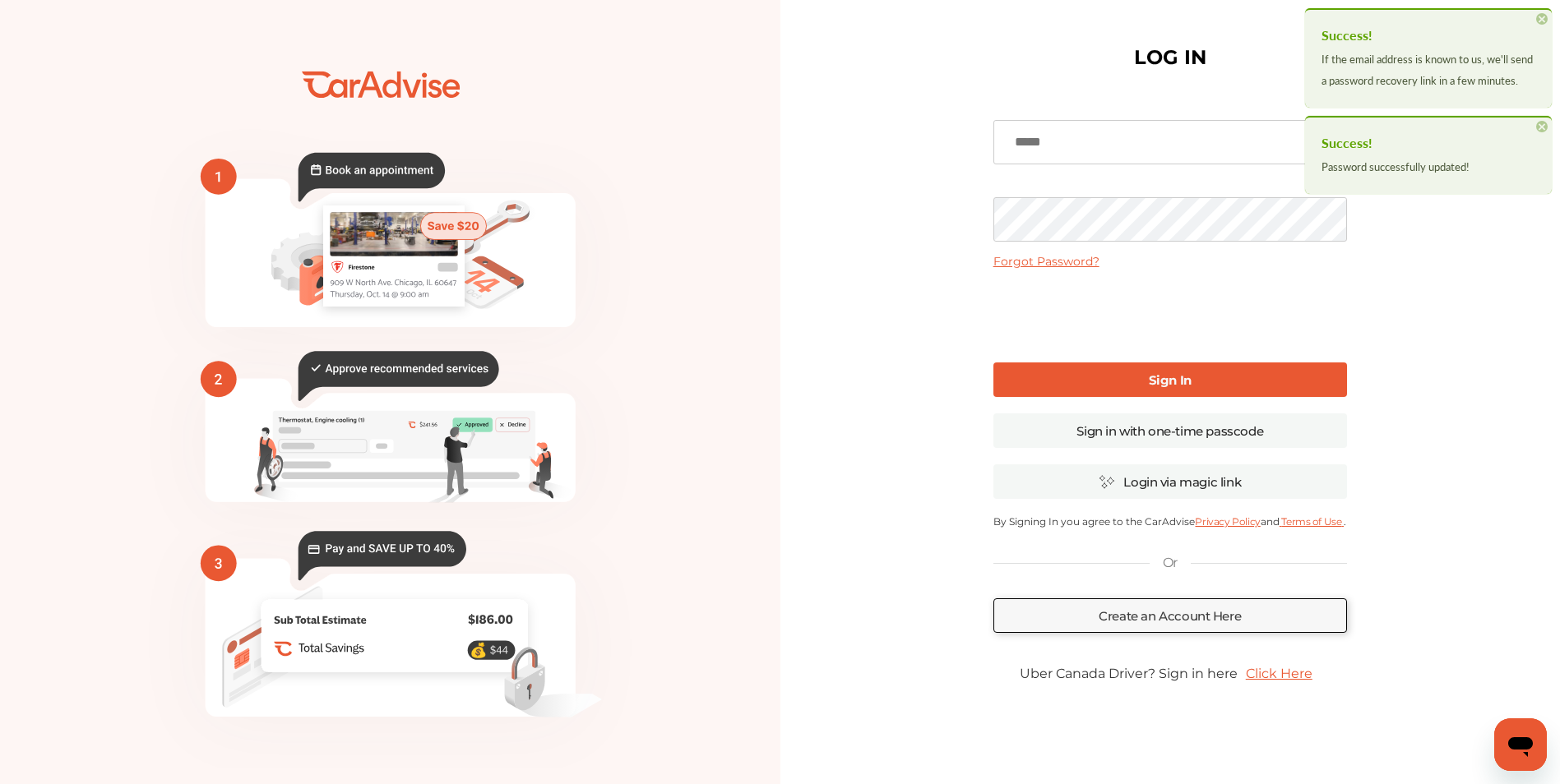
click at [1090, 156] on input at bounding box center [1170, 142] width 353 height 45
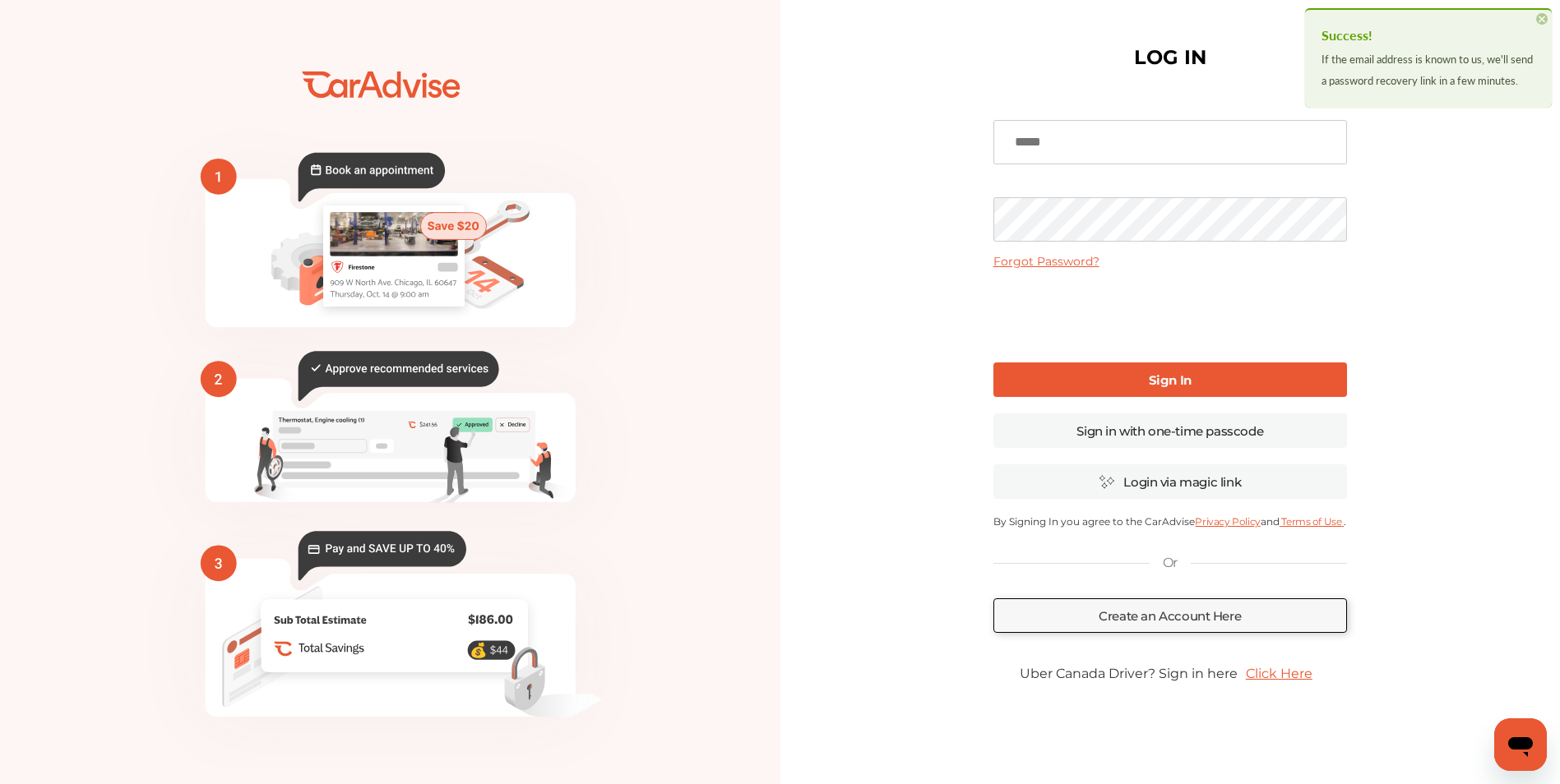
type input "**********"
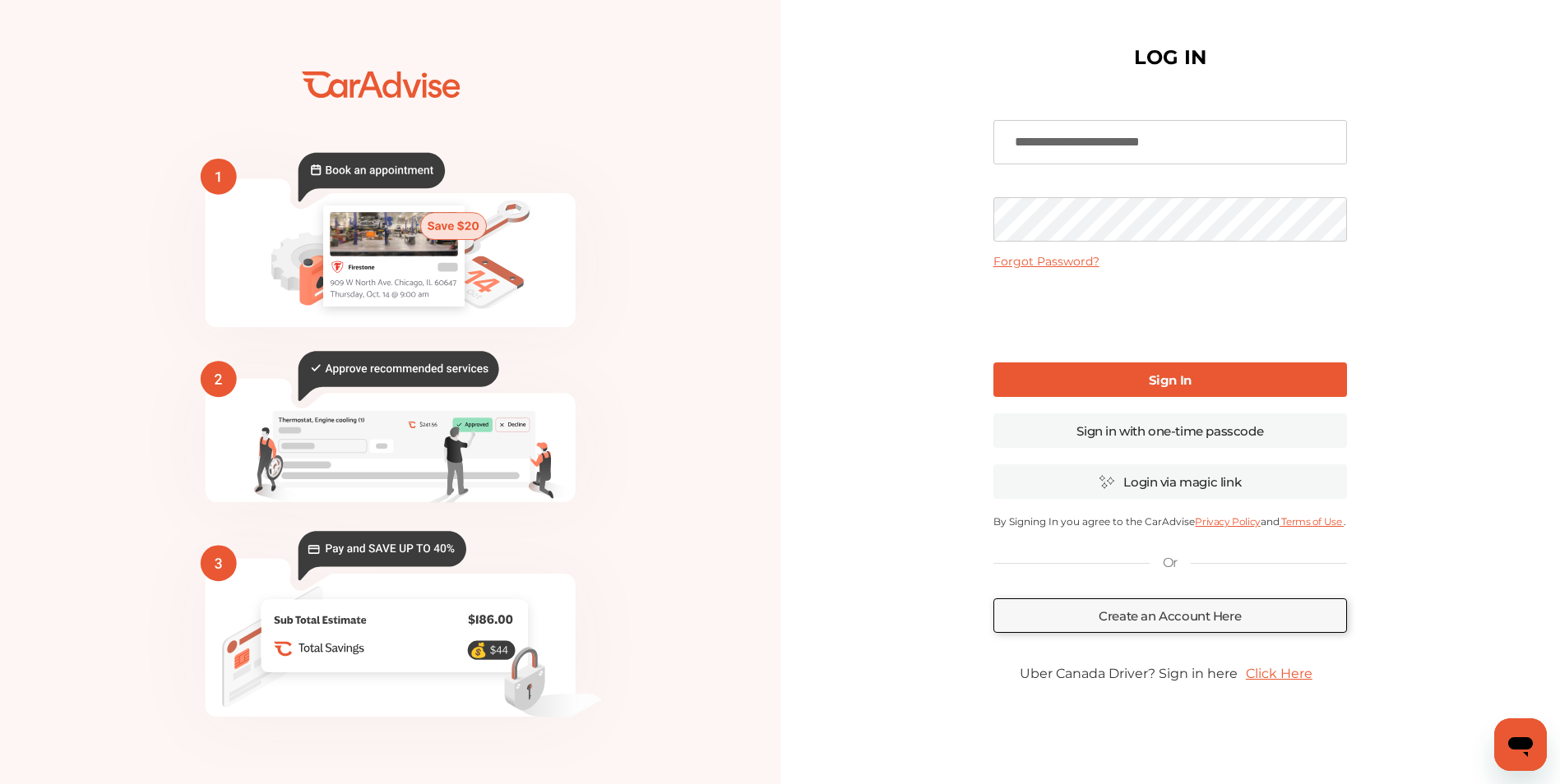
click at [1096, 378] on link "Sign In" at bounding box center [1170, 380] width 353 height 35
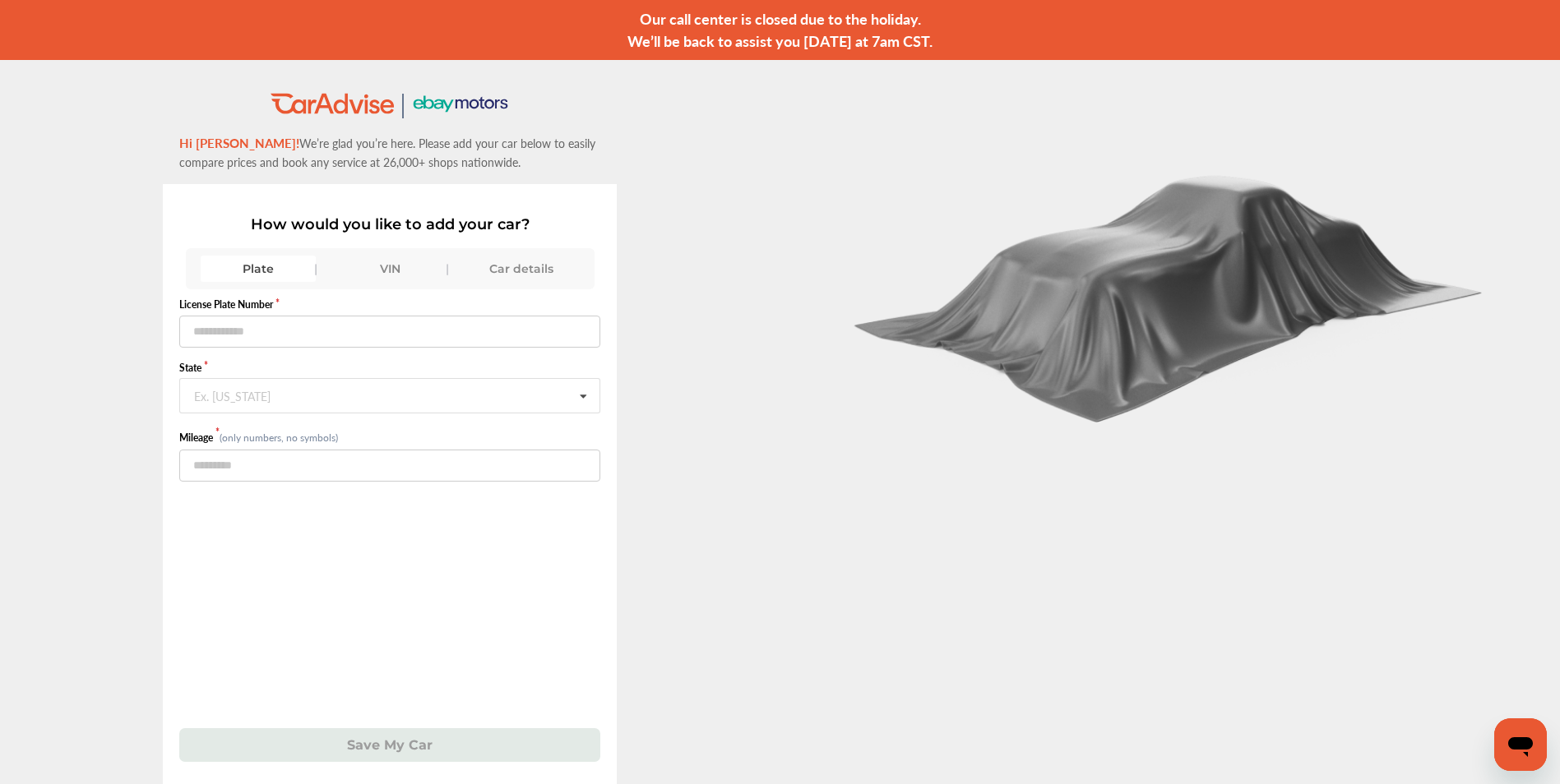
click at [367, 259] on div "VIN" at bounding box center [389, 268] width 115 height 26
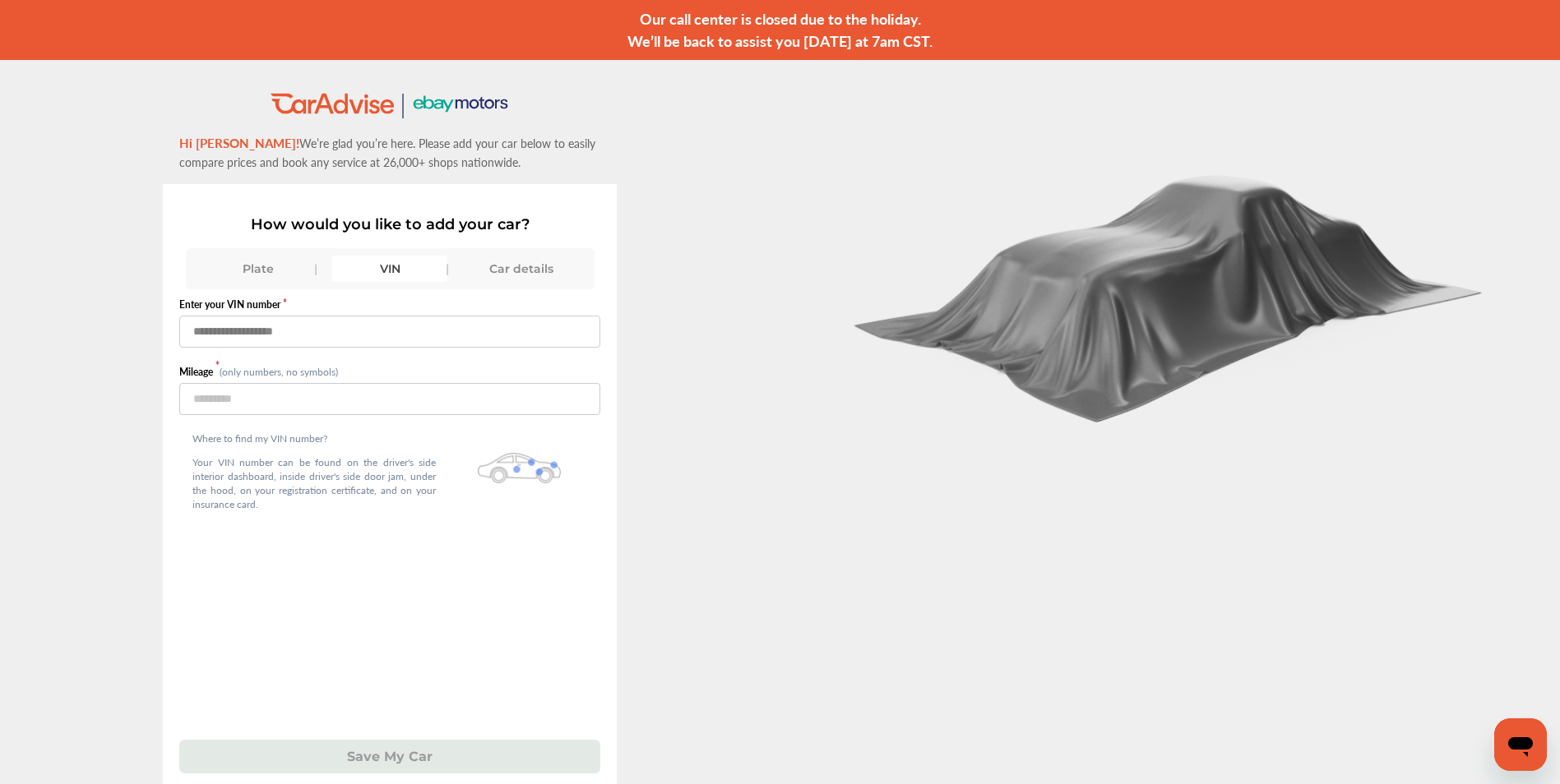
paste input "**********"
type input "**********"
click at [306, 402] on input "number" at bounding box center [389, 399] width 421 height 32
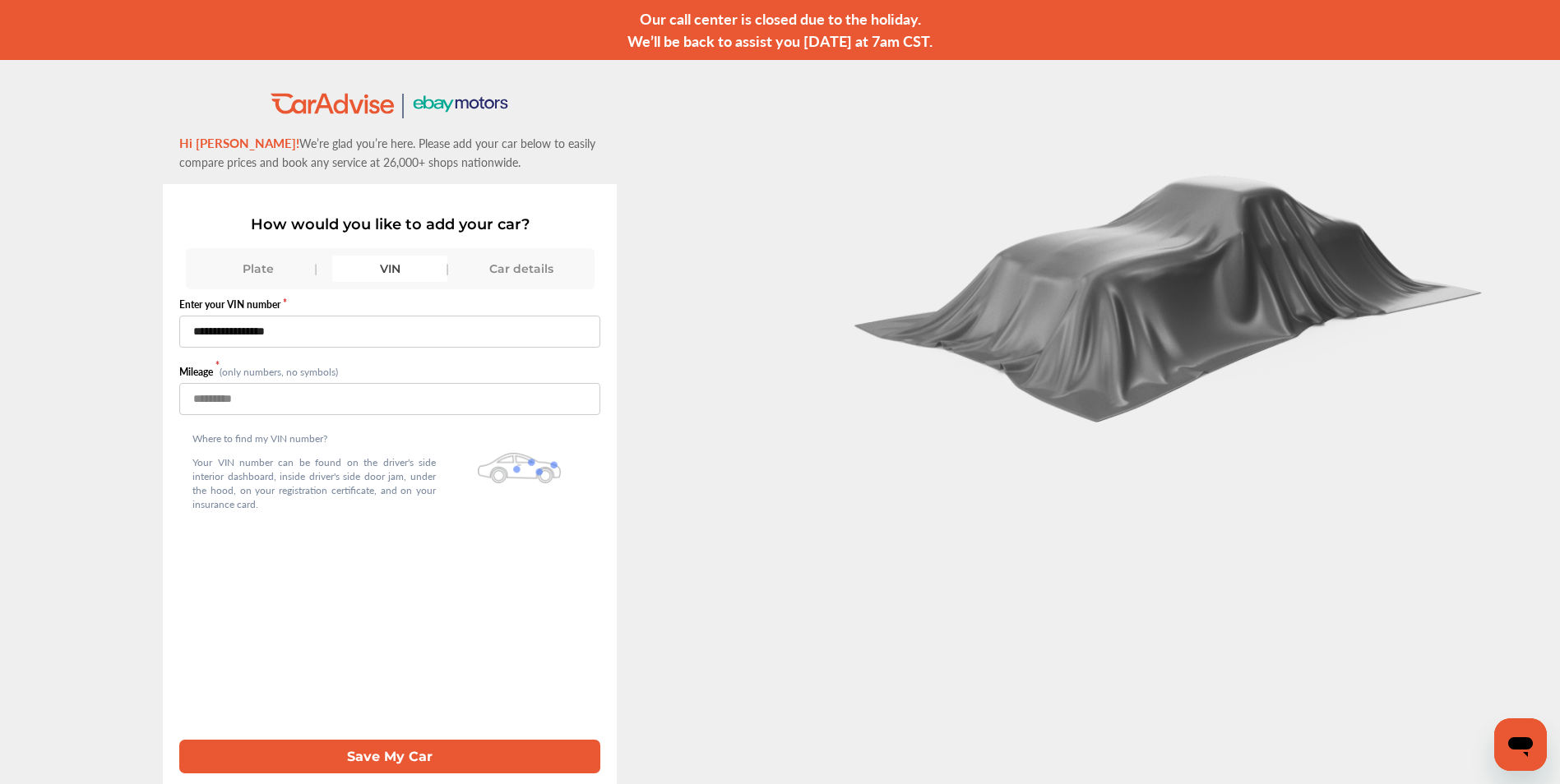
type input "******"
click at [462, 756] on button "Save My Car" at bounding box center [389, 756] width 421 height 34
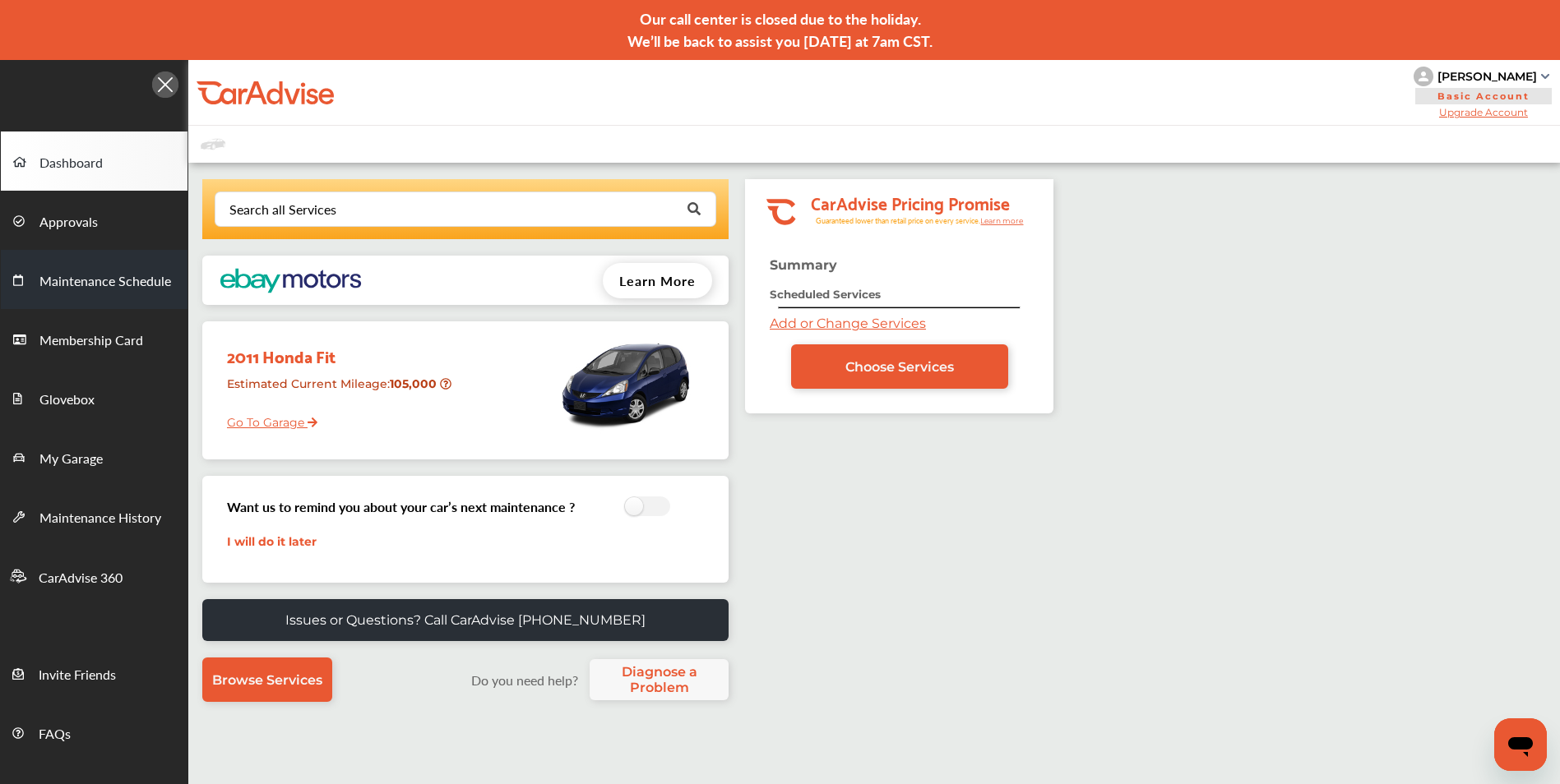
click at [113, 287] on span "Maintenance Schedule" at bounding box center [106, 282] width 132 height 21
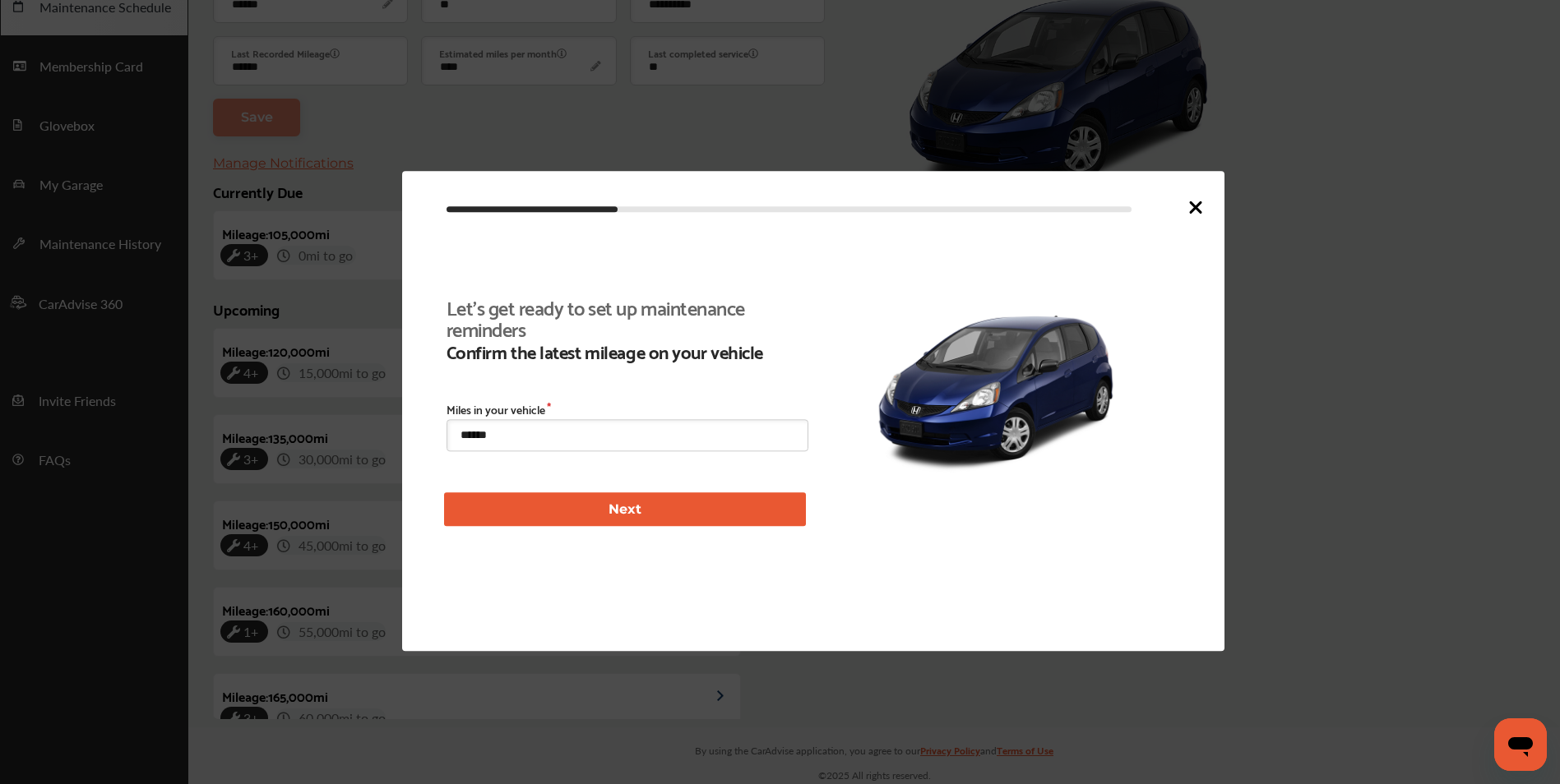
scroll to position [276, 0]
click at [1193, 211] on icon at bounding box center [1196, 207] width 10 height 10
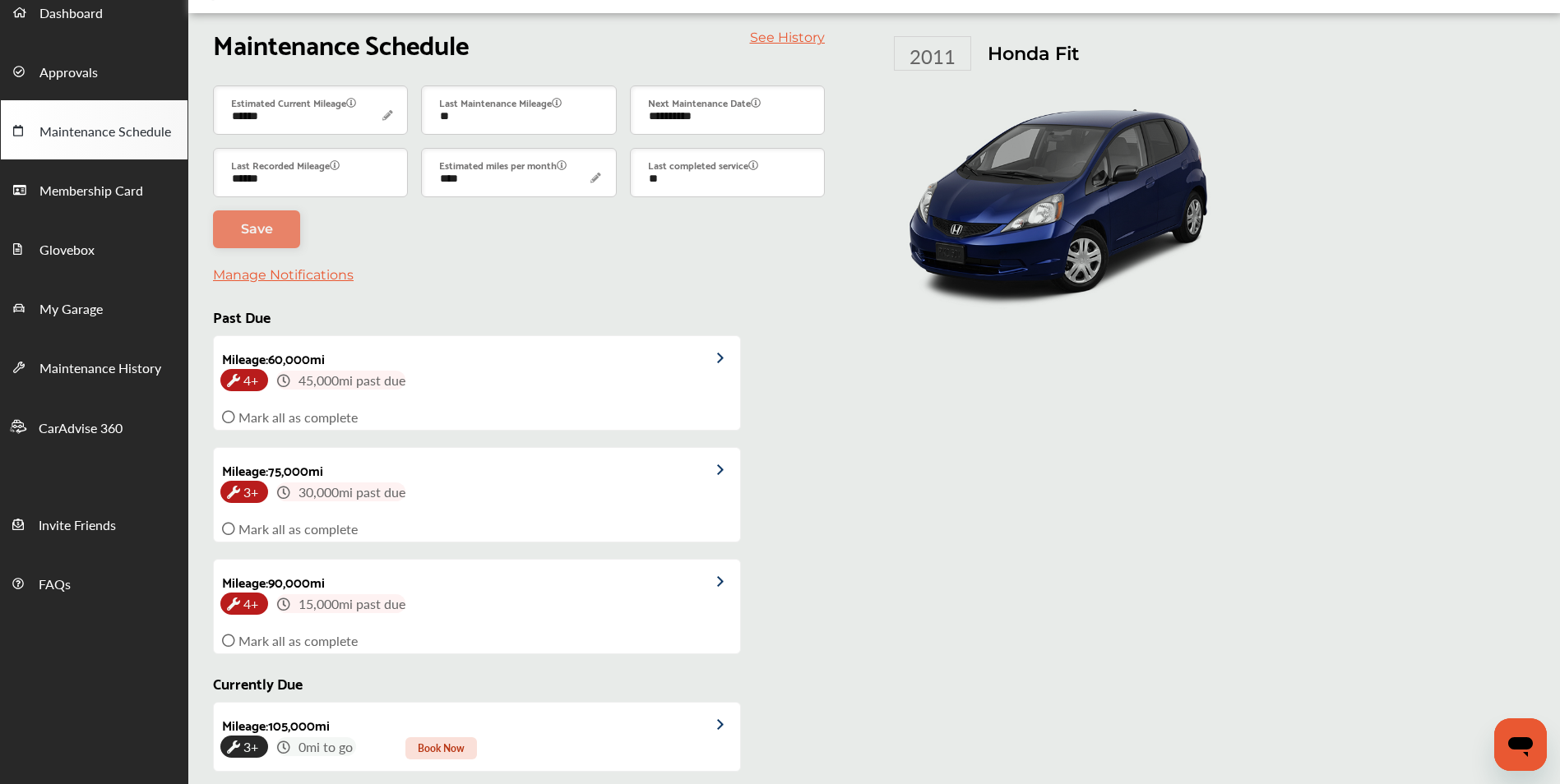
scroll to position [0, 0]
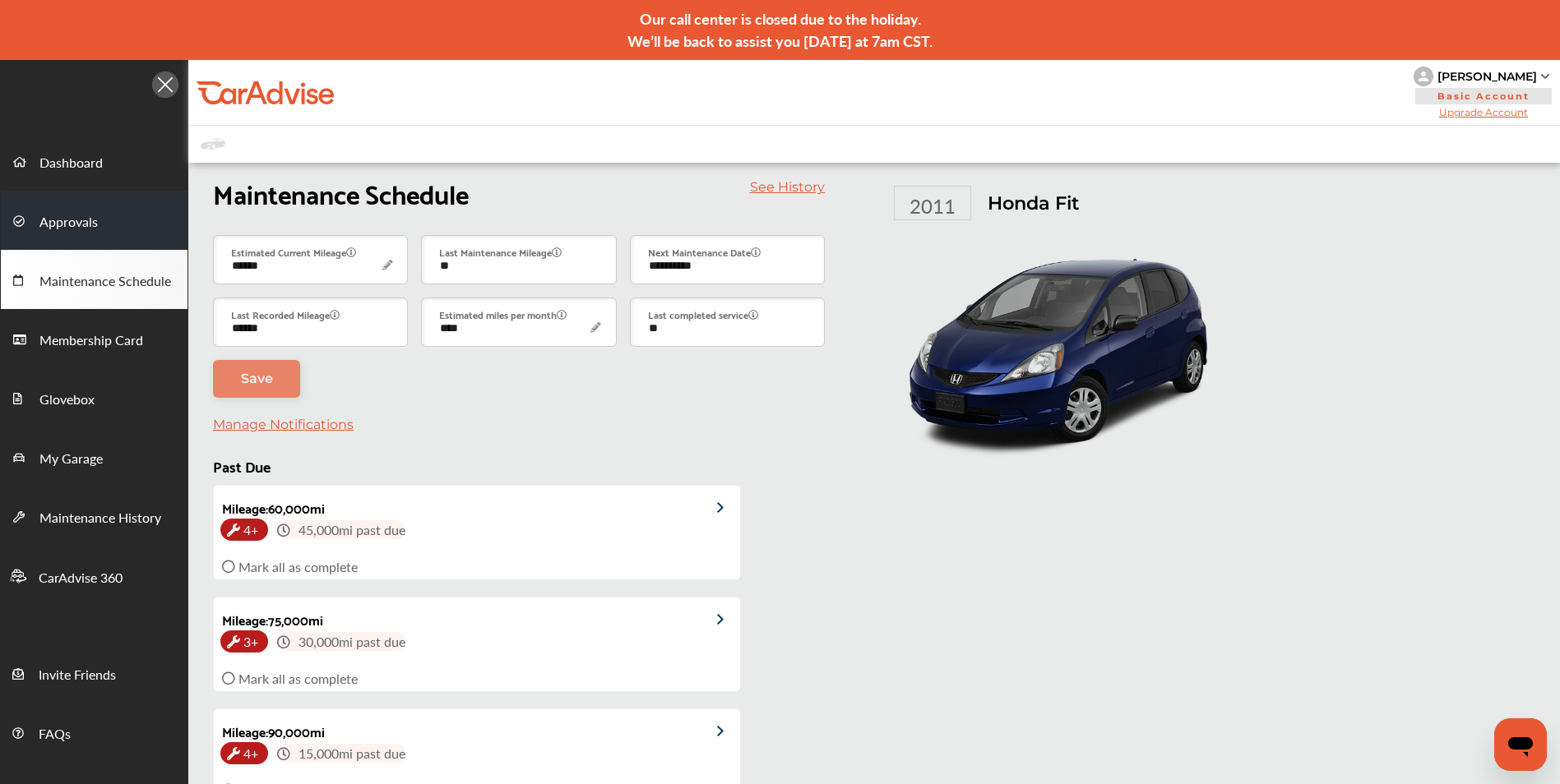
click at [63, 226] on span "Approvals" at bounding box center [69, 223] width 58 height 21
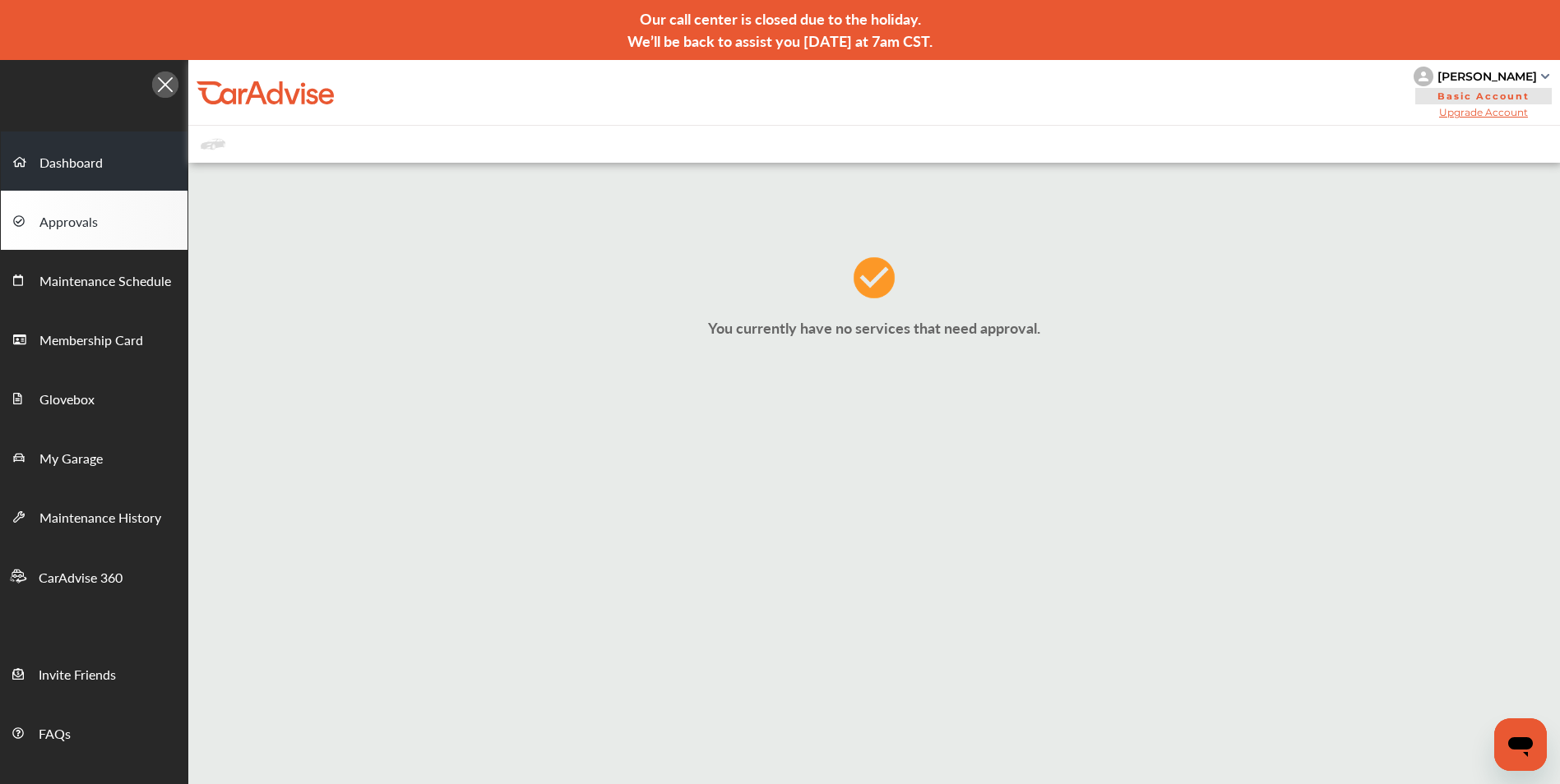
click at [65, 166] on span "Dashboard" at bounding box center [71, 164] width 63 height 21
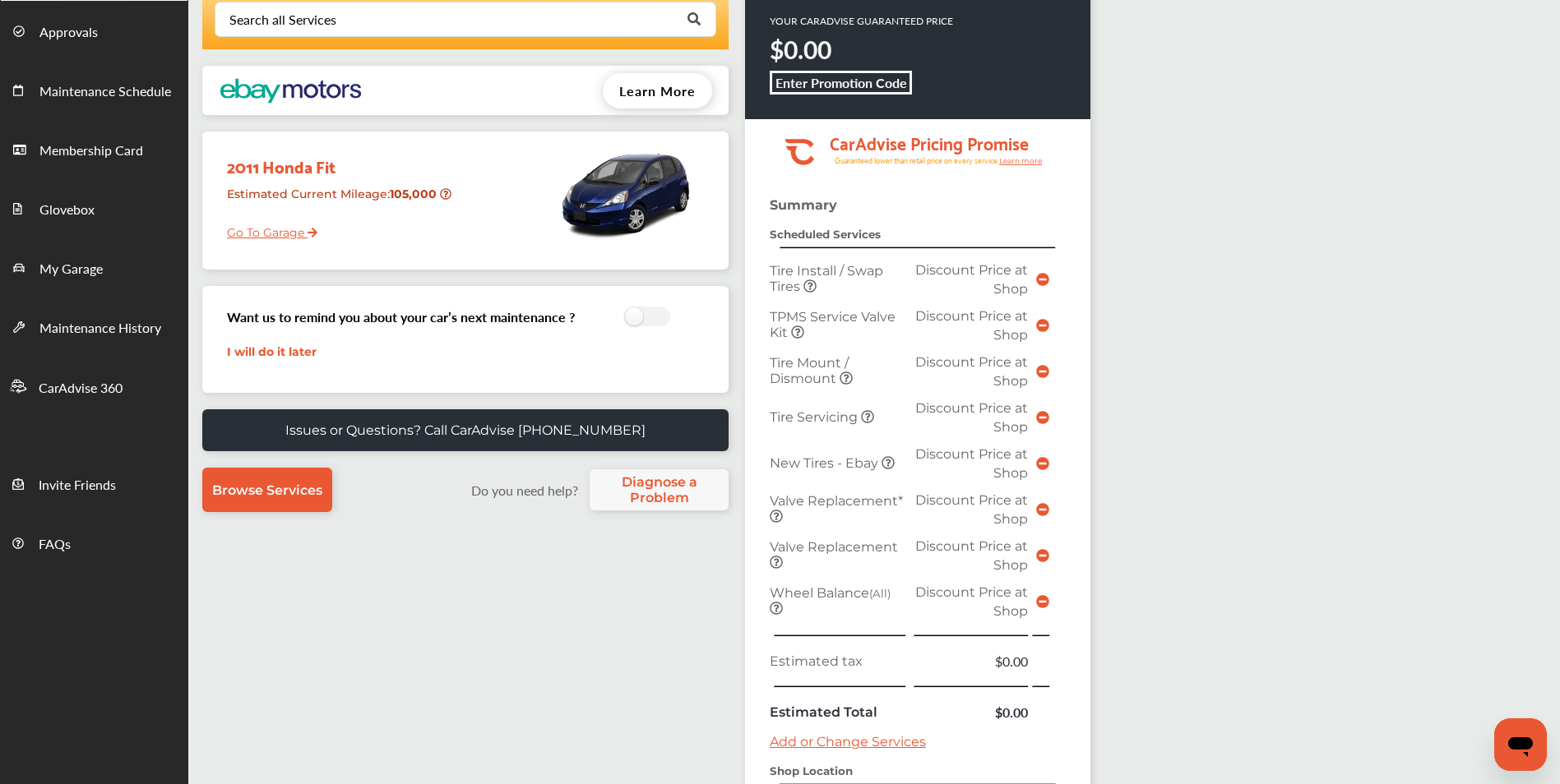
scroll to position [437, 0]
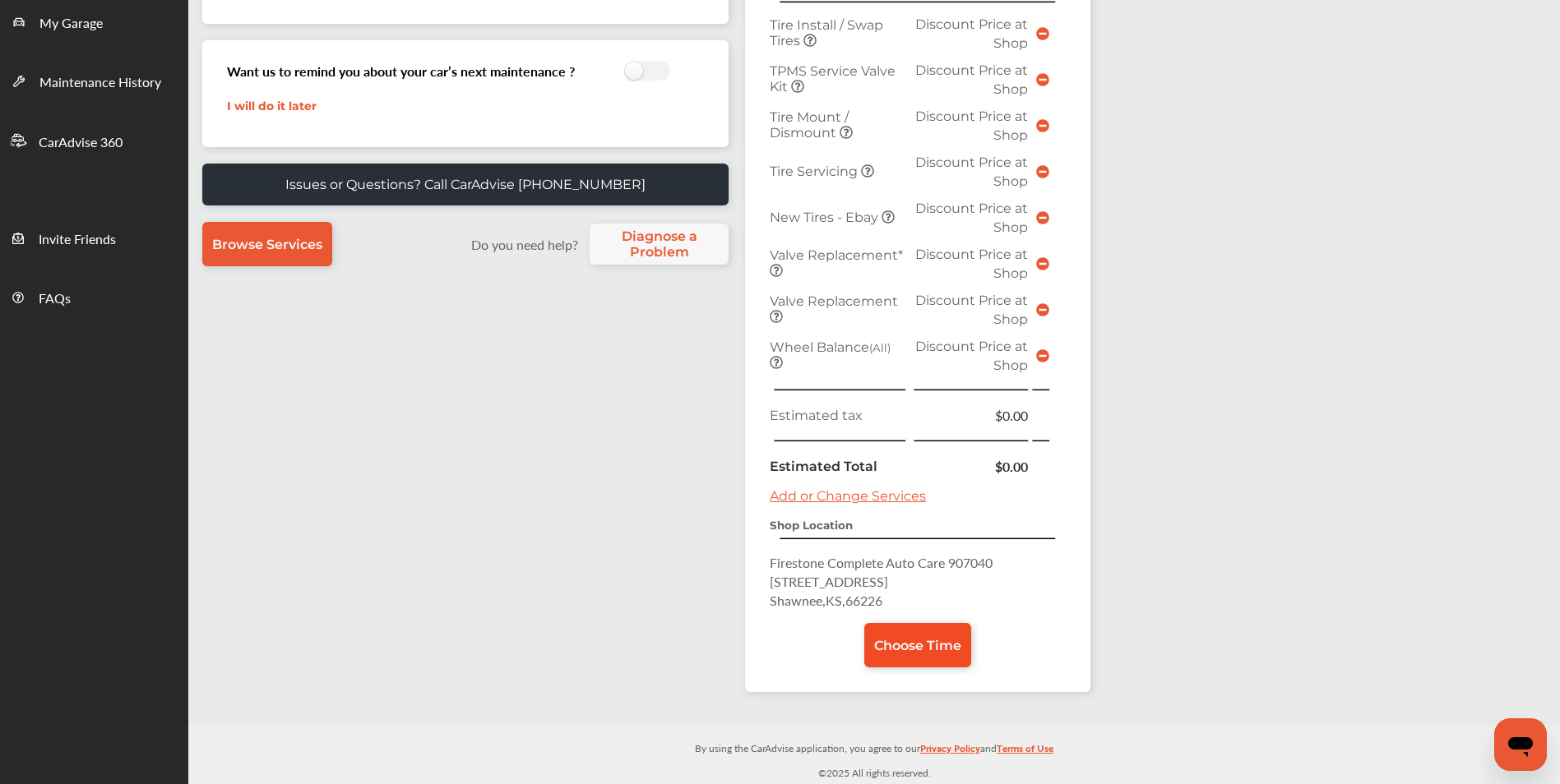
click at [905, 643] on span "Choose Time" at bounding box center [918, 646] width 87 height 15
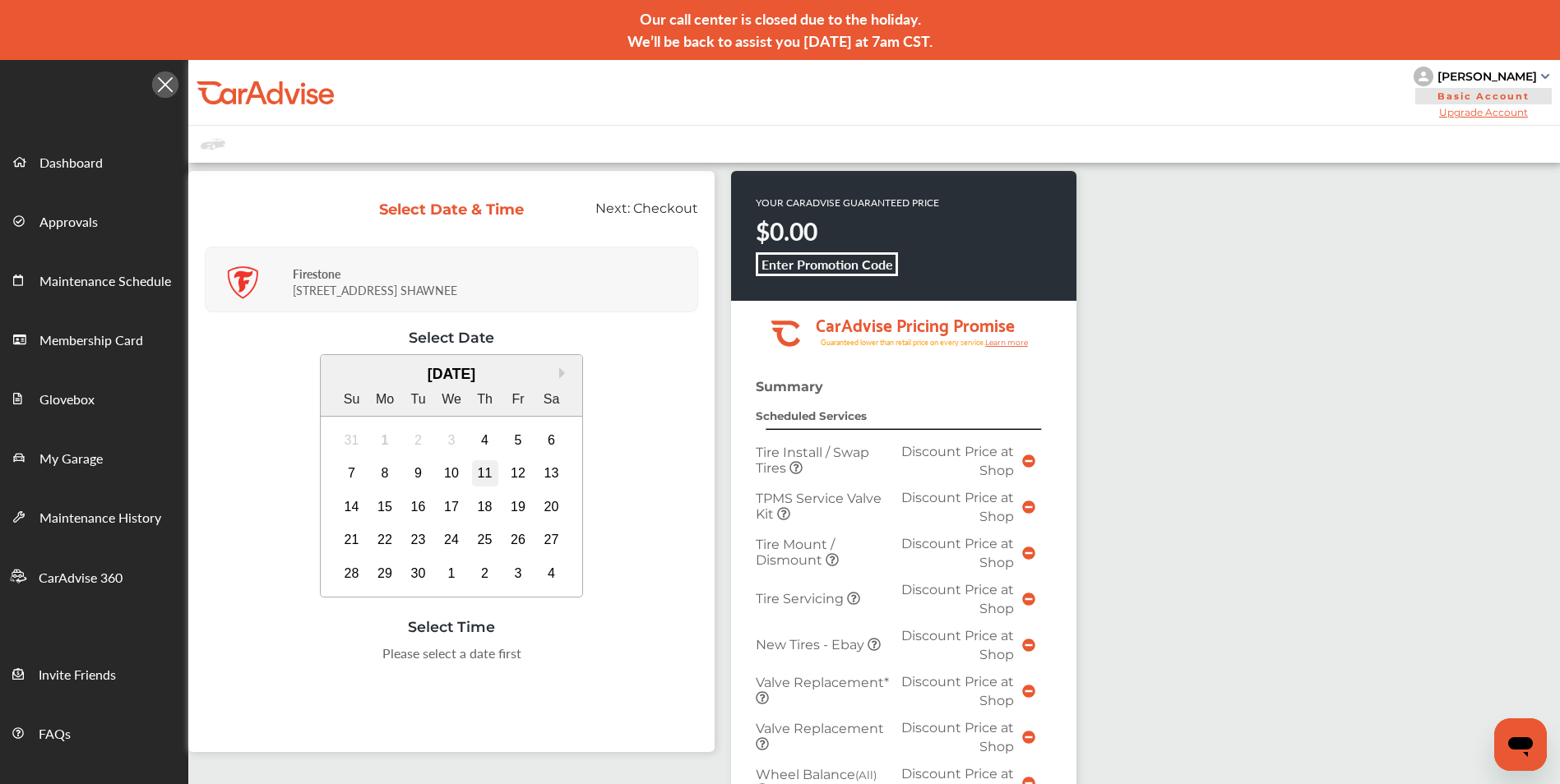
click at [484, 481] on div "11" at bounding box center [485, 473] width 26 height 26
click at [494, 434] on div "4" at bounding box center [485, 440] width 26 height 26
click at [542, 433] on div "6" at bounding box center [551, 440] width 26 height 26
click at [355, 470] on div "7" at bounding box center [352, 473] width 26 height 26
click at [620, 451] on div "Next Month [DATE] Su Mo Tu We Th Fr Sa 31 1 2 3 4 5 6 7 8 9 10 11 12 13 14 15 1…" at bounding box center [452, 478] width 494 height 248
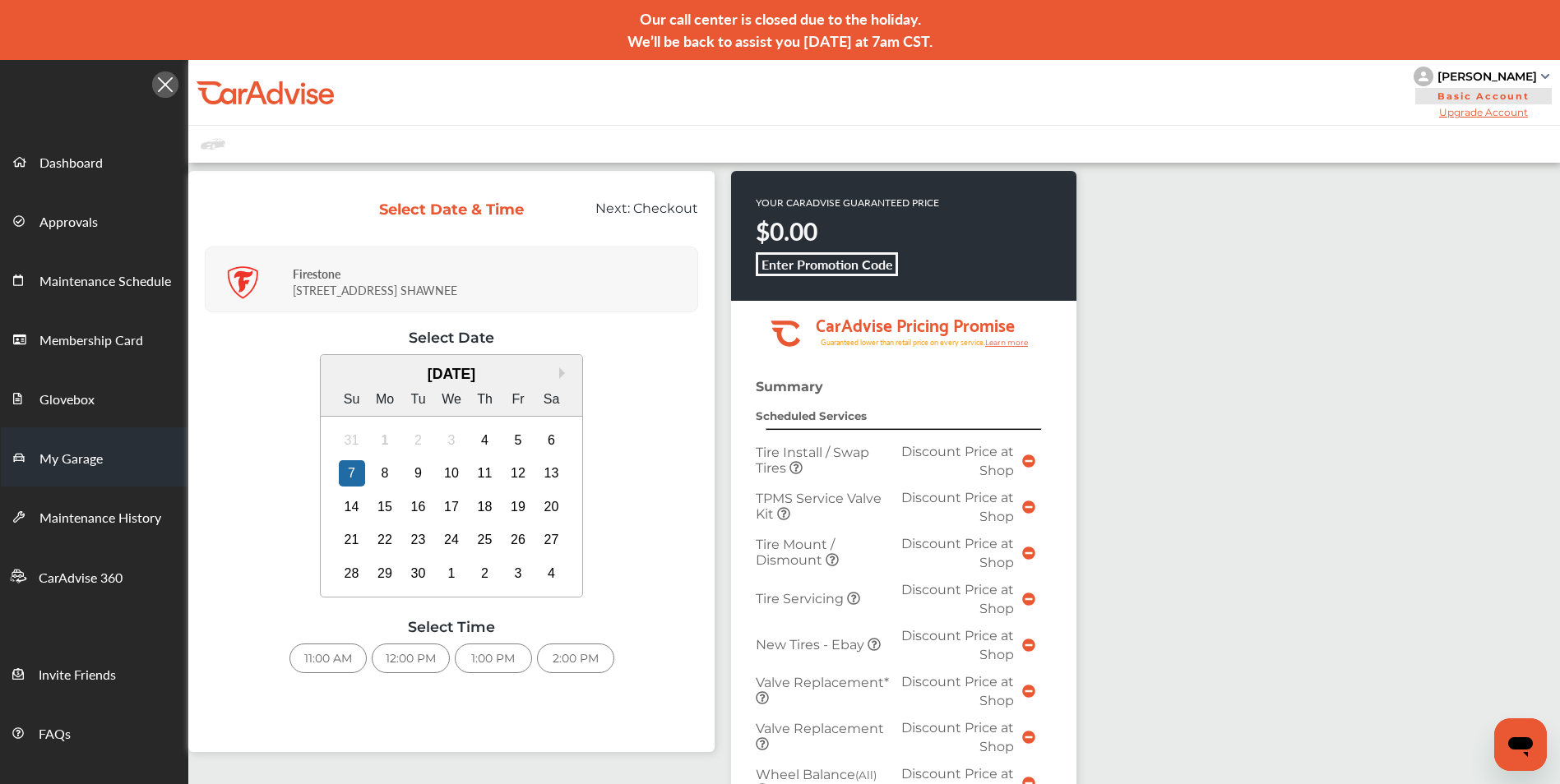
click at [79, 457] on span "My Garage" at bounding box center [71, 460] width 63 height 21
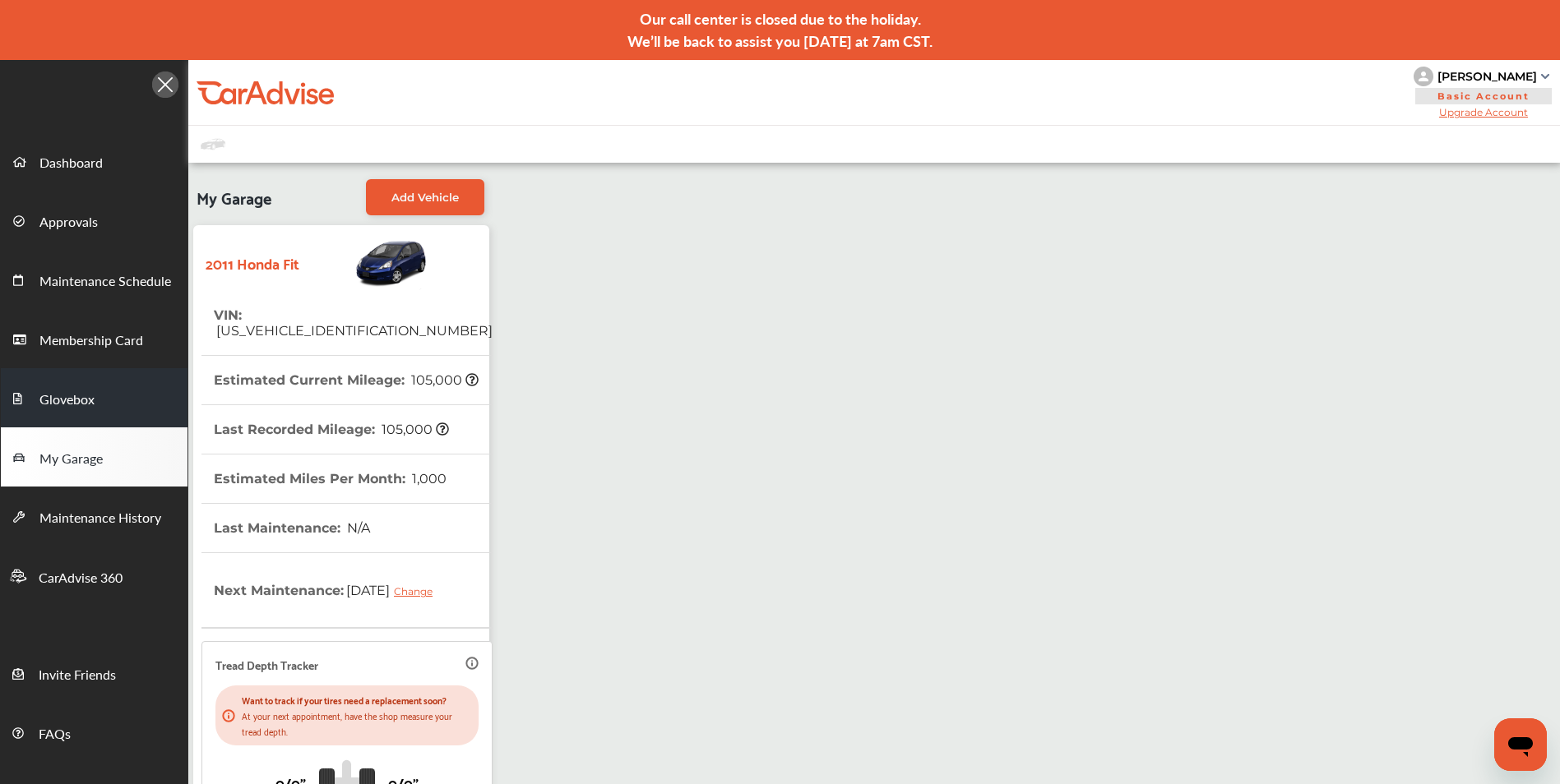
click at [69, 398] on span "Glovebox" at bounding box center [67, 401] width 55 height 21
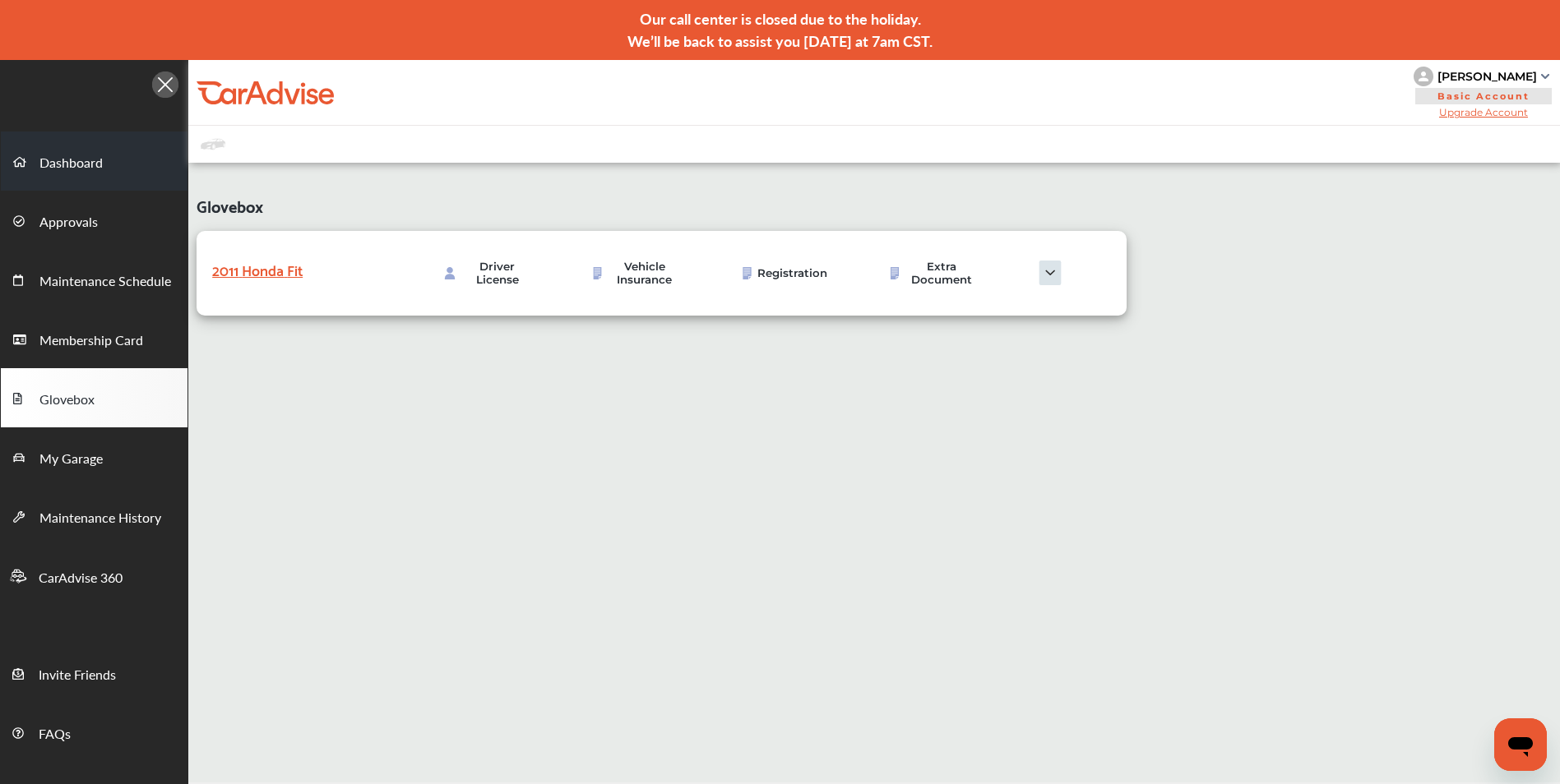
click at [63, 164] on span "Dashboard" at bounding box center [71, 164] width 63 height 21
